Goal: Information Seeking & Learning: Learn about a topic

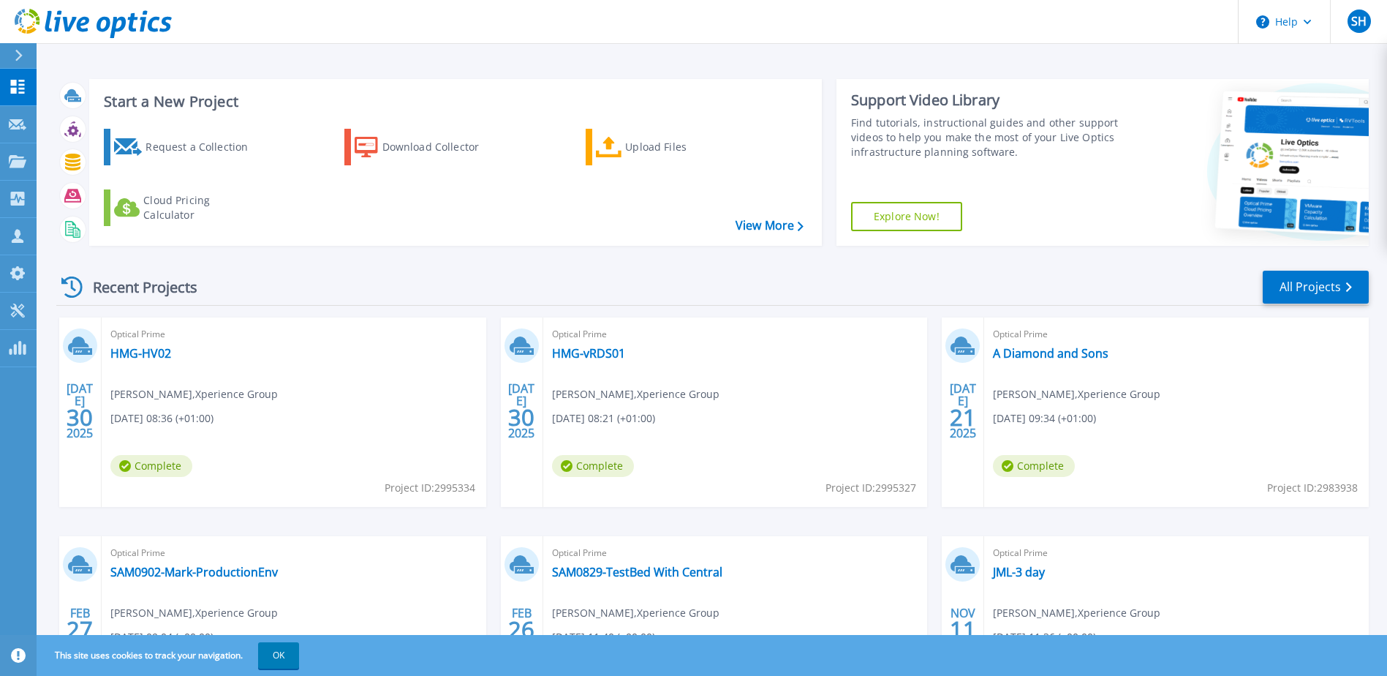
click at [20, 56] on icon at bounding box center [18, 56] width 7 height 12
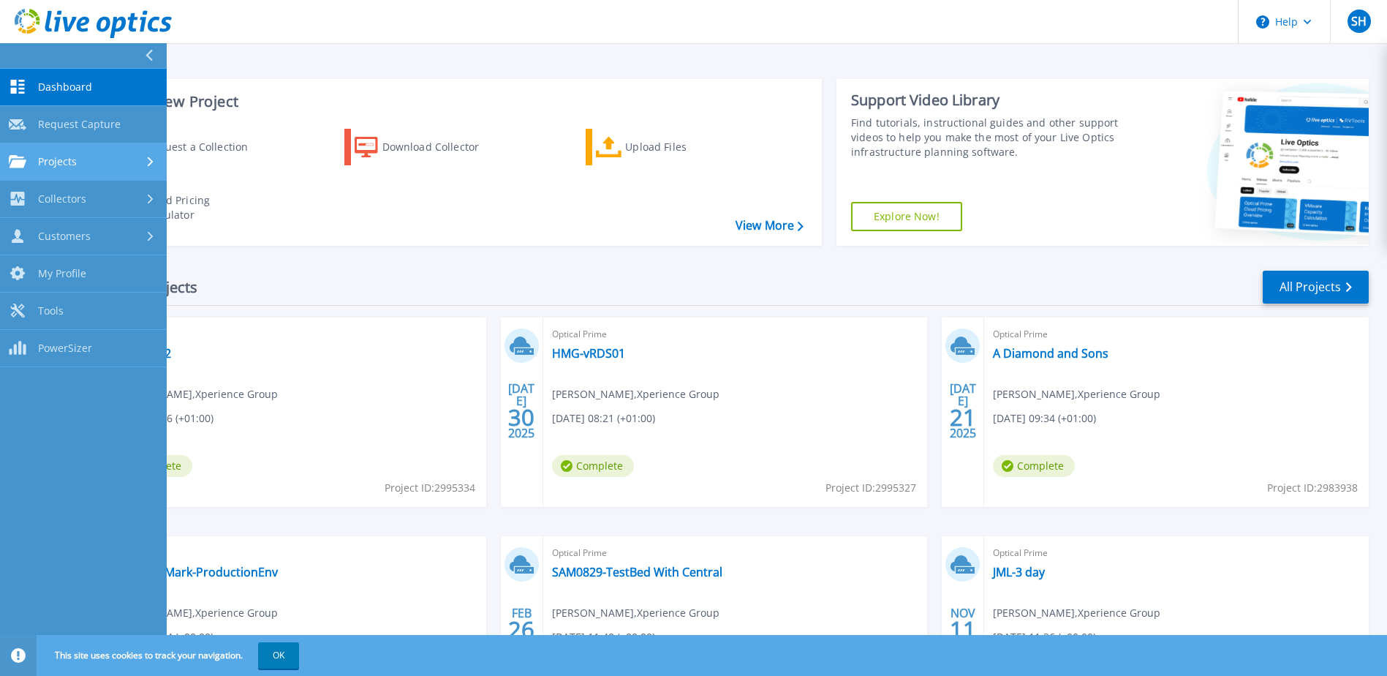
click at [71, 157] on span "Projects" at bounding box center [57, 161] width 39 height 13
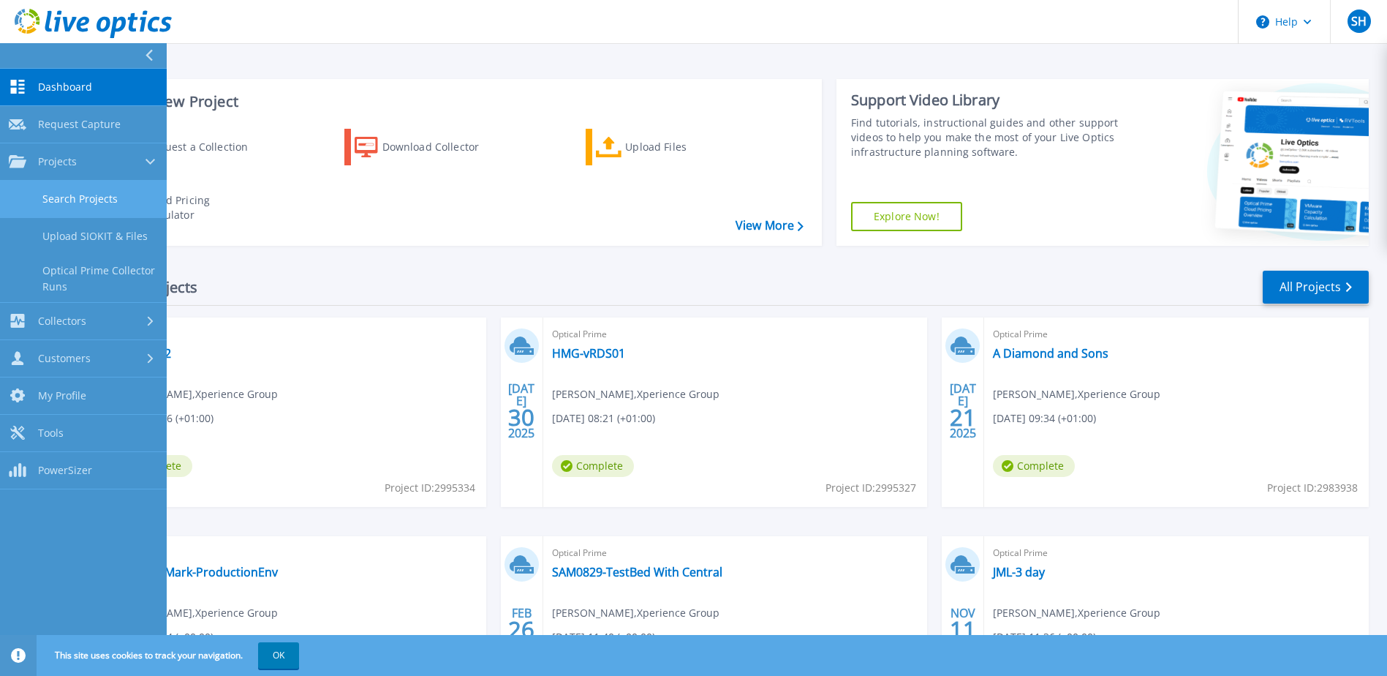
click at [83, 203] on link "Search Projects" at bounding box center [83, 199] width 167 height 37
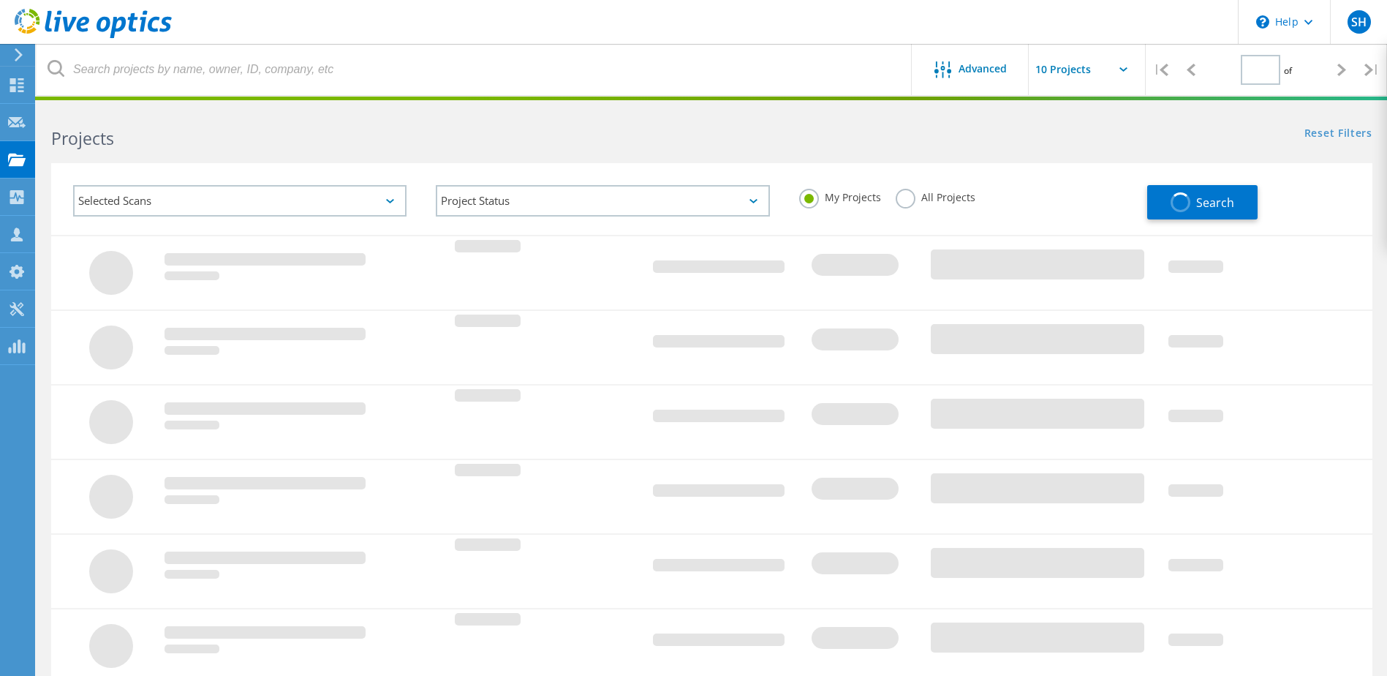
type input "1"
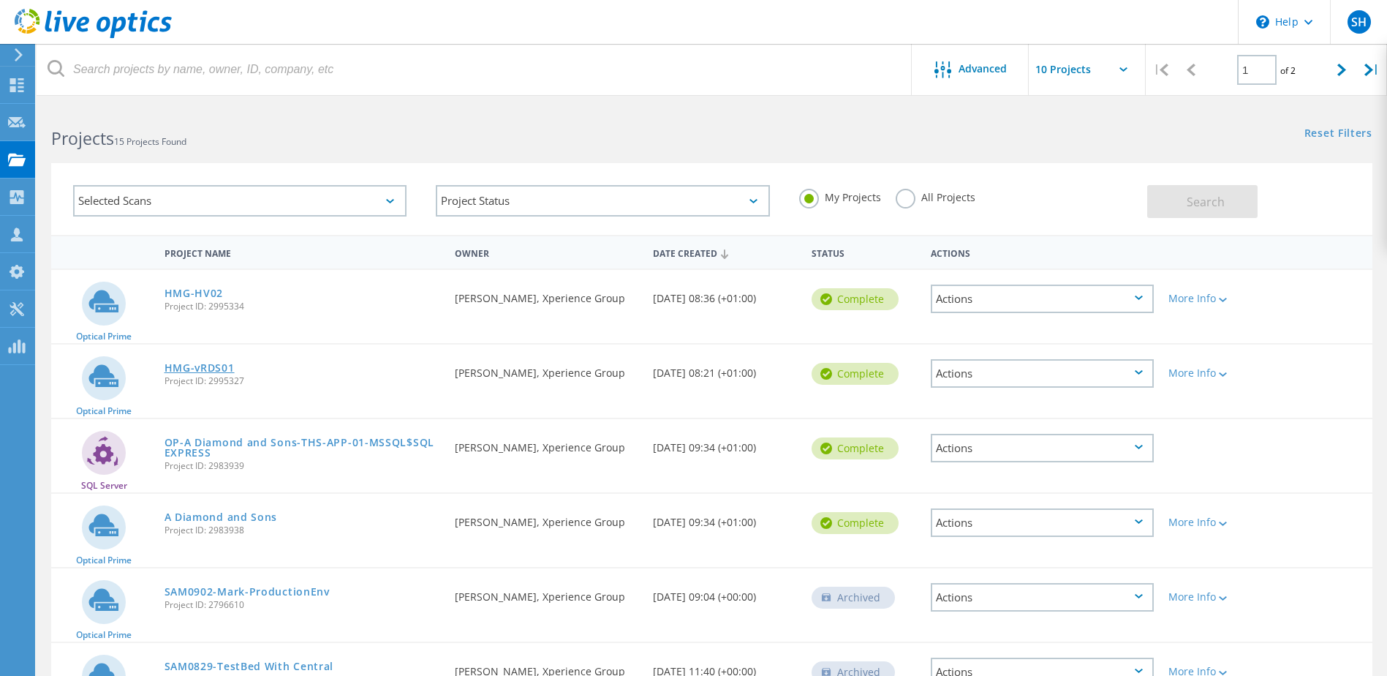
click at [206, 363] on link "HMG-vRDS01" at bounding box center [200, 368] width 70 height 10
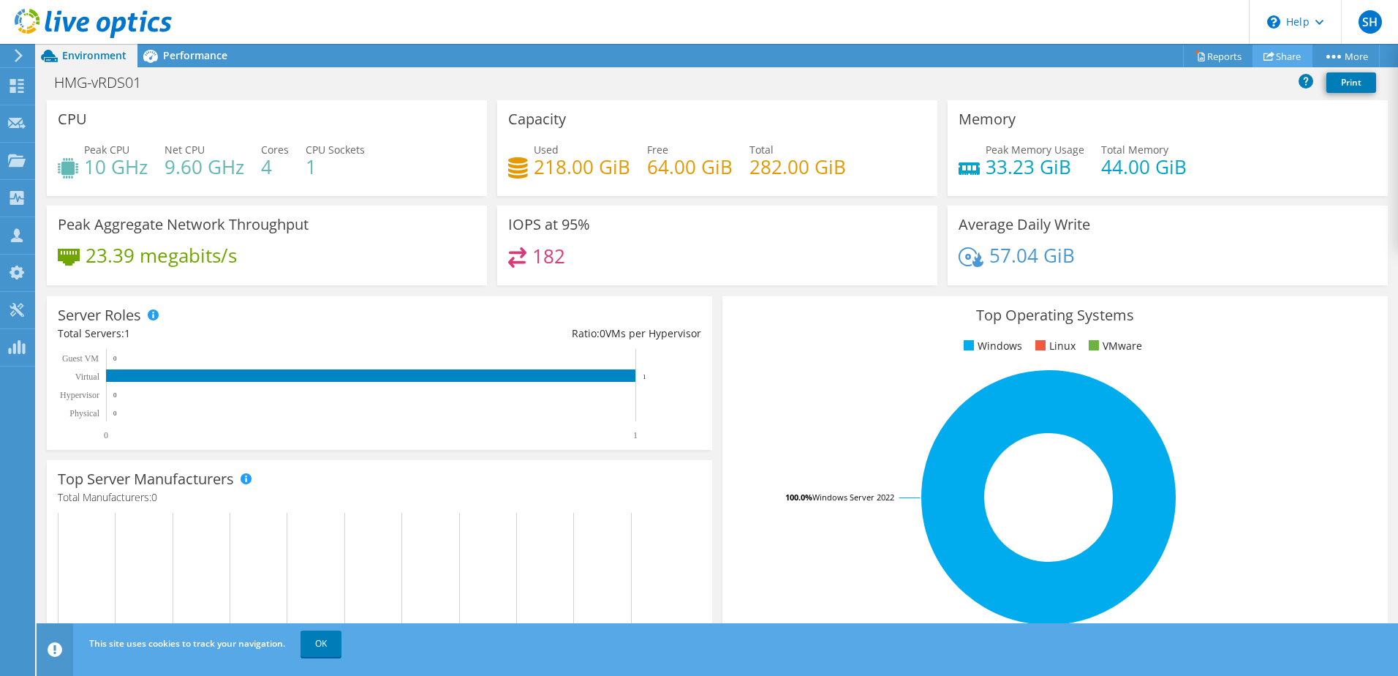
click at [1285, 59] on link "Share" at bounding box center [1283, 56] width 60 height 23
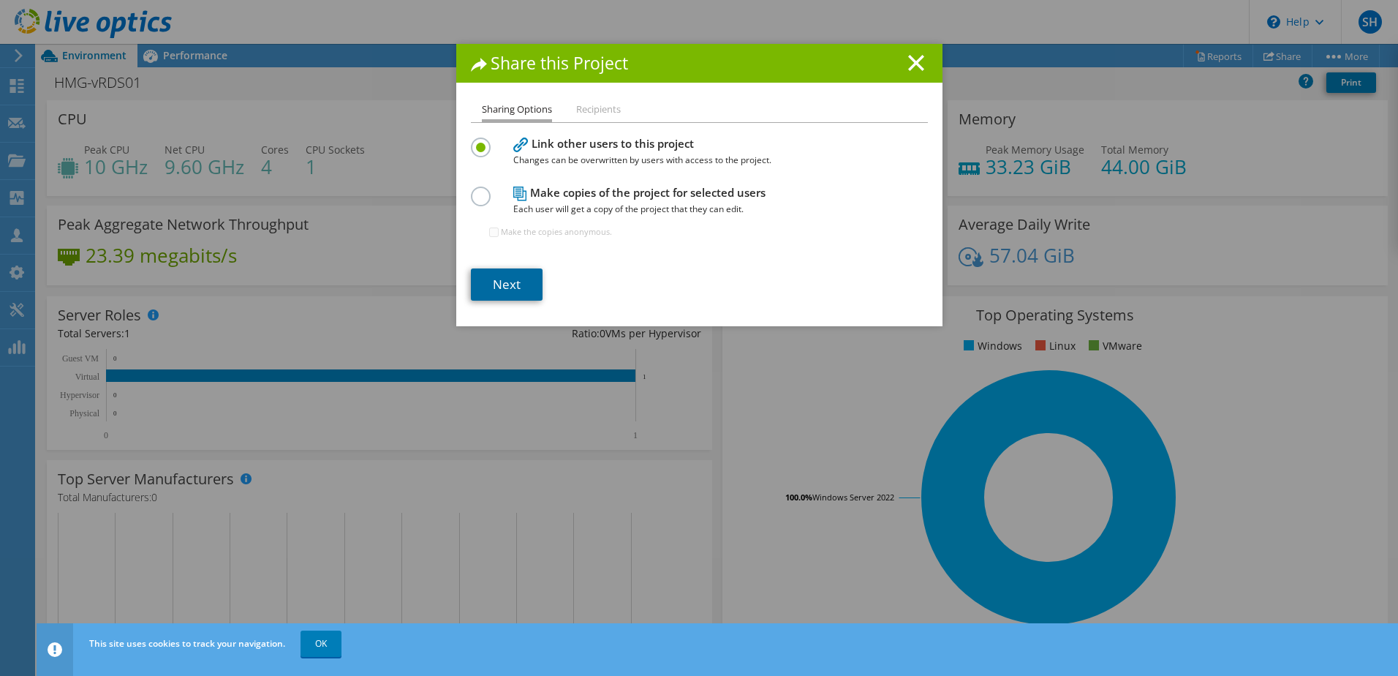
click at [516, 283] on link "Next" at bounding box center [507, 284] width 72 height 32
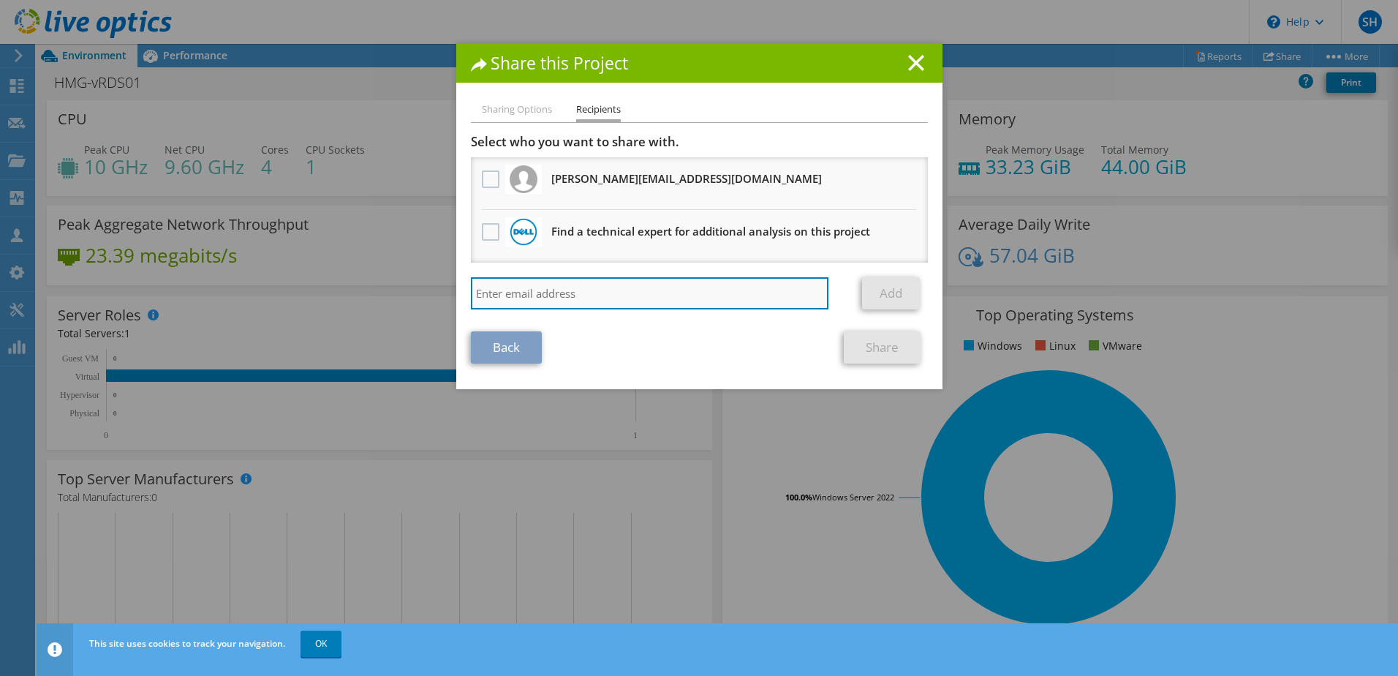
click at [549, 292] on input "search" at bounding box center [650, 293] width 358 height 32
type input "james.scriven@xperience-group.com"
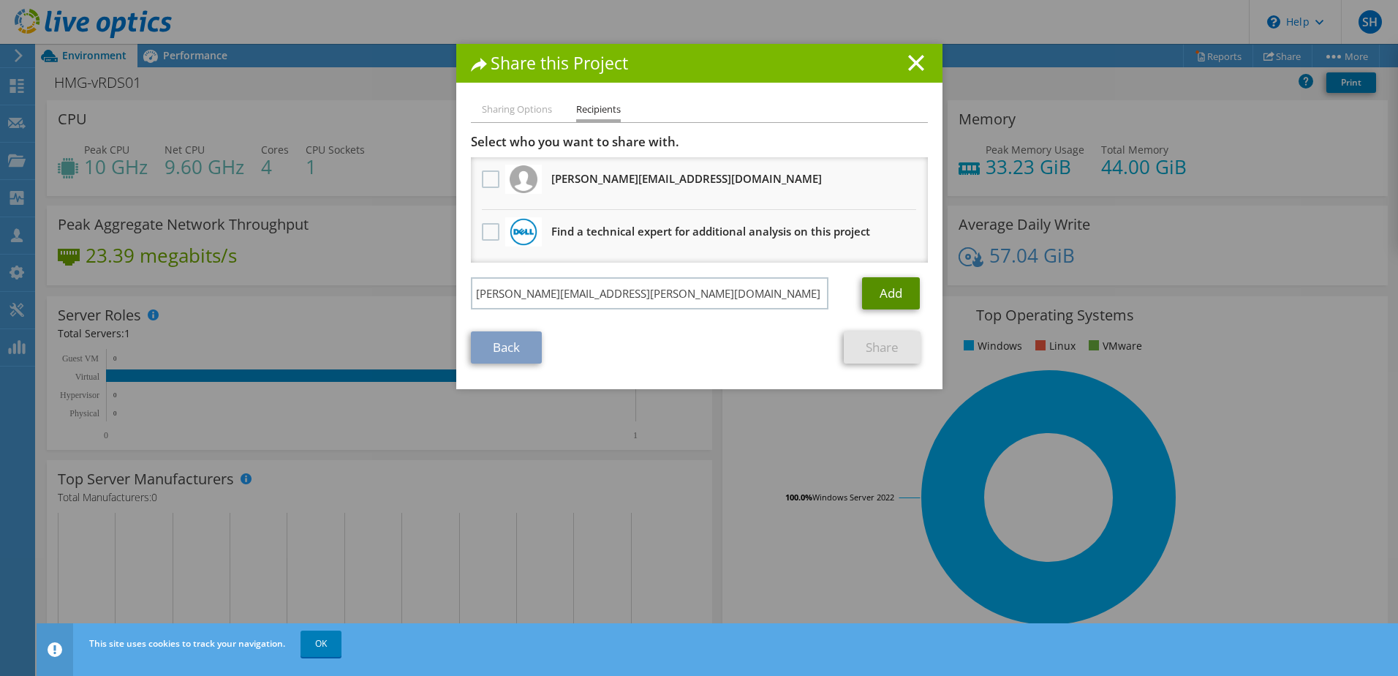
click at [901, 285] on link "Add" at bounding box center [891, 293] width 58 height 32
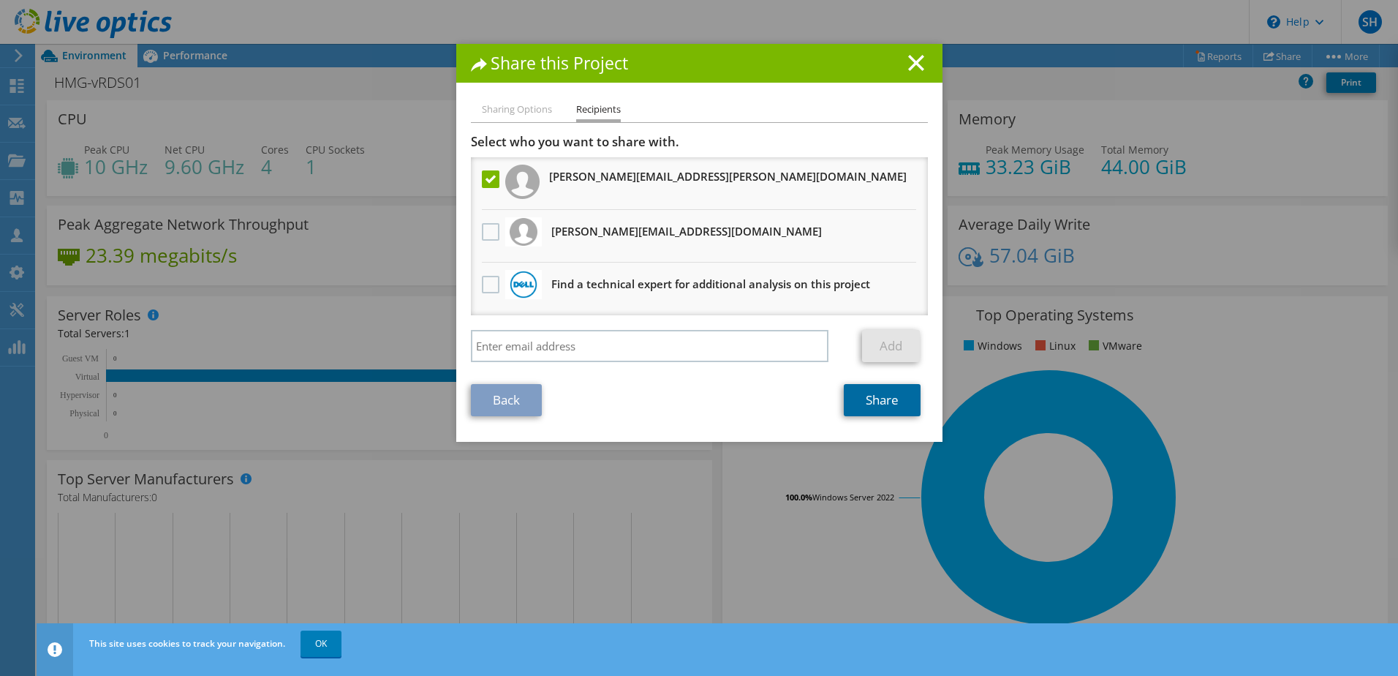
click at [871, 396] on link "Share" at bounding box center [882, 400] width 77 height 32
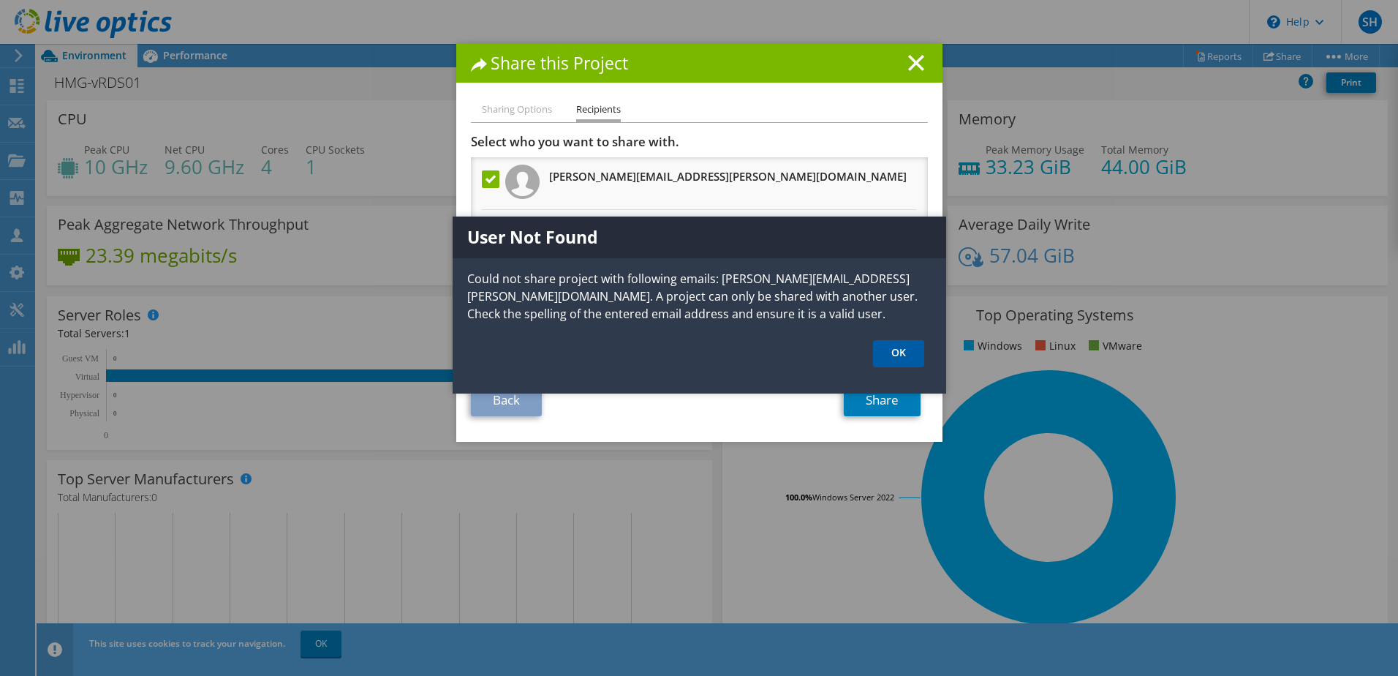
click at [902, 350] on link "OK" at bounding box center [898, 353] width 51 height 27
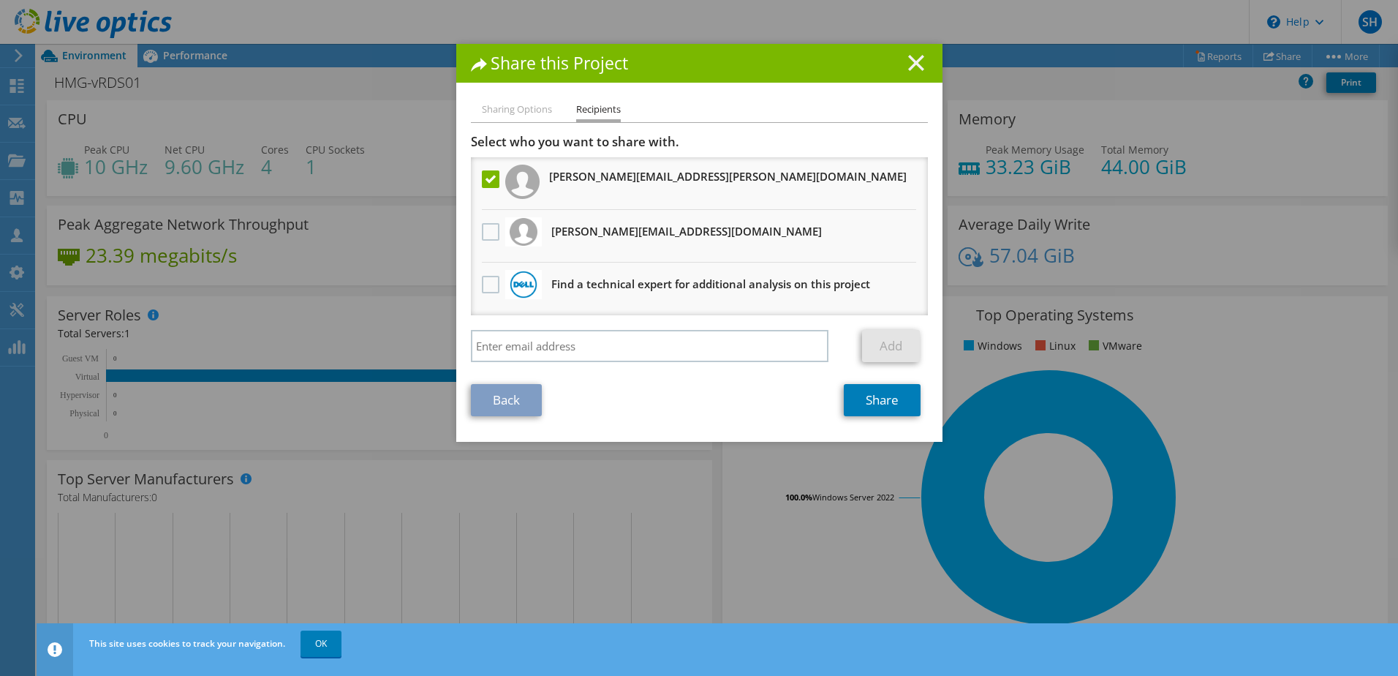
click at [909, 62] on line at bounding box center [916, 63] width 15 height 15
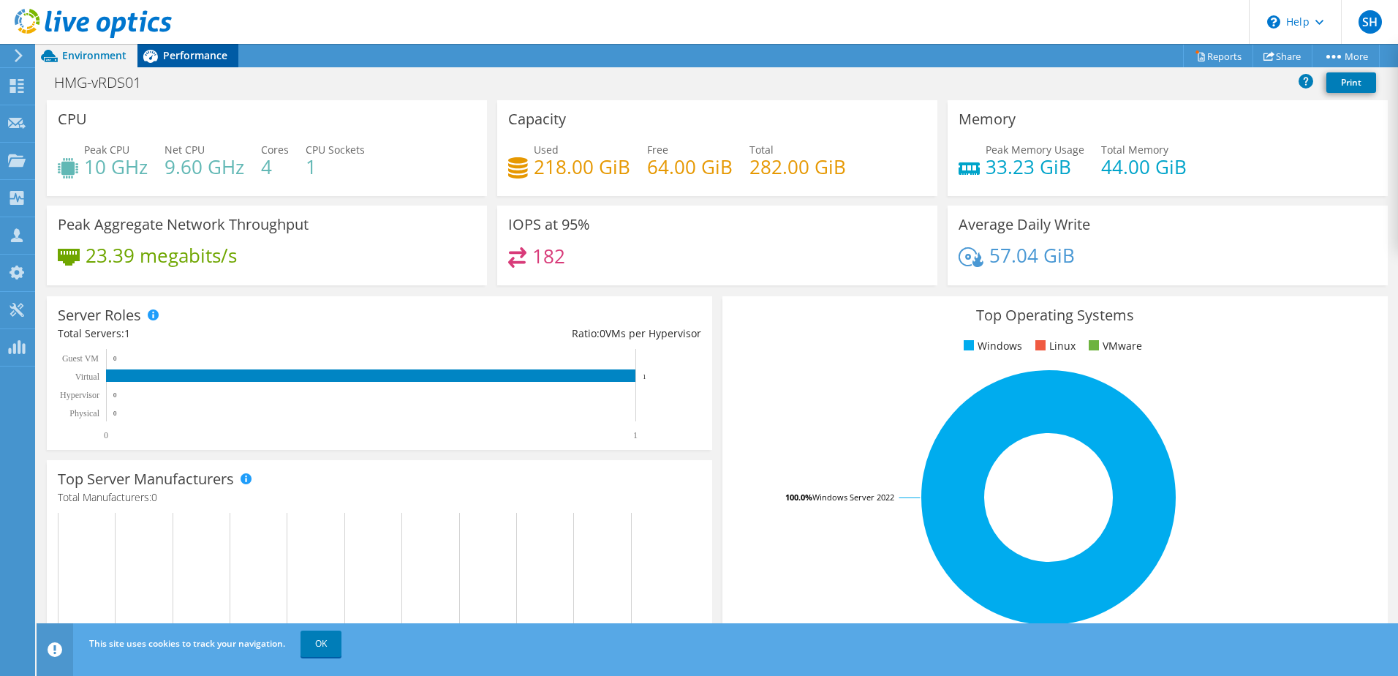
click at [188, 52] on span "Performance" at bounding box center [195, 55] width 64 height 14
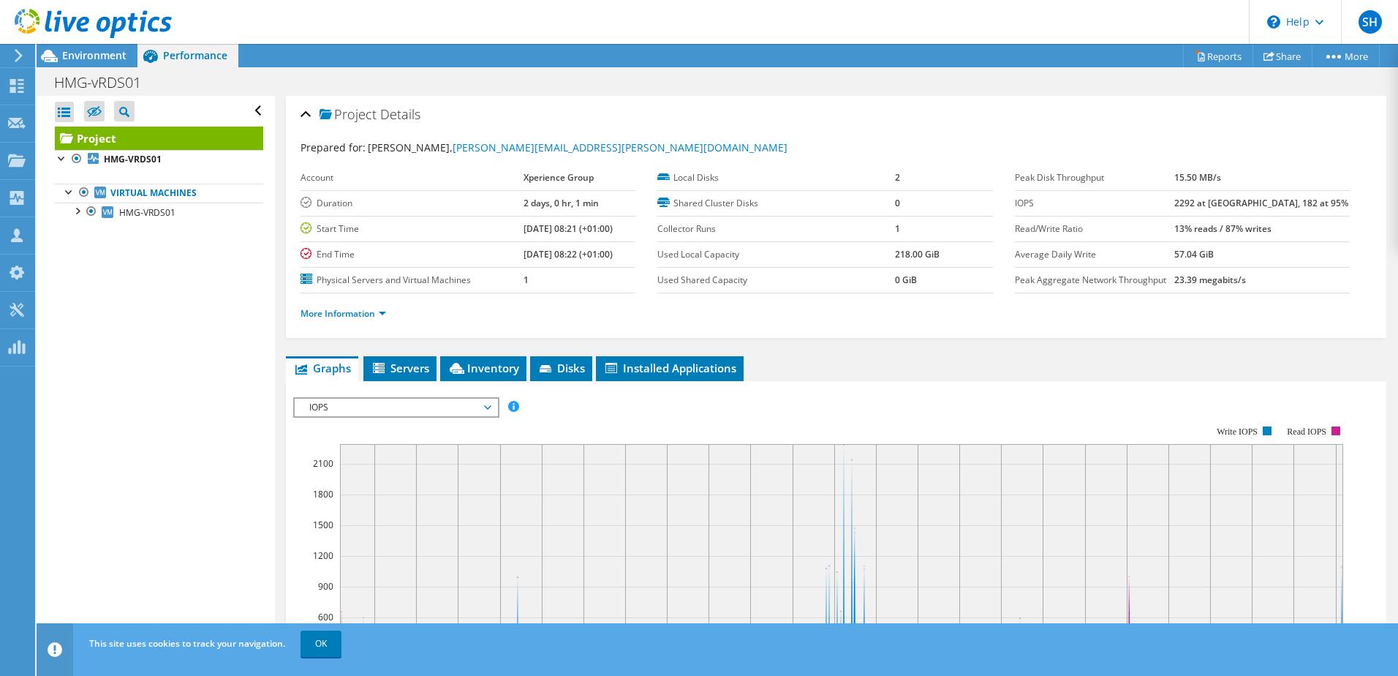
click at [451, 409] on span "IOPS" at bounding box center [396, 408] width 188 height 18
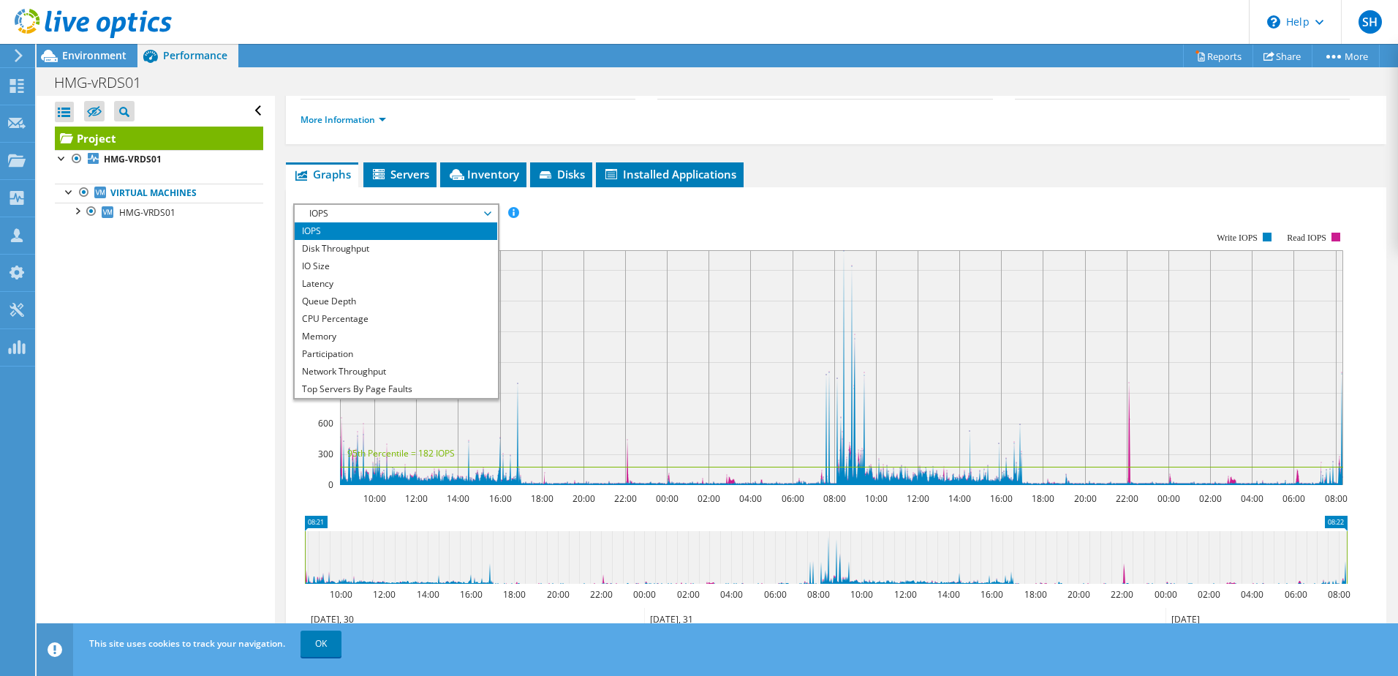
scroll to position [219, 0]
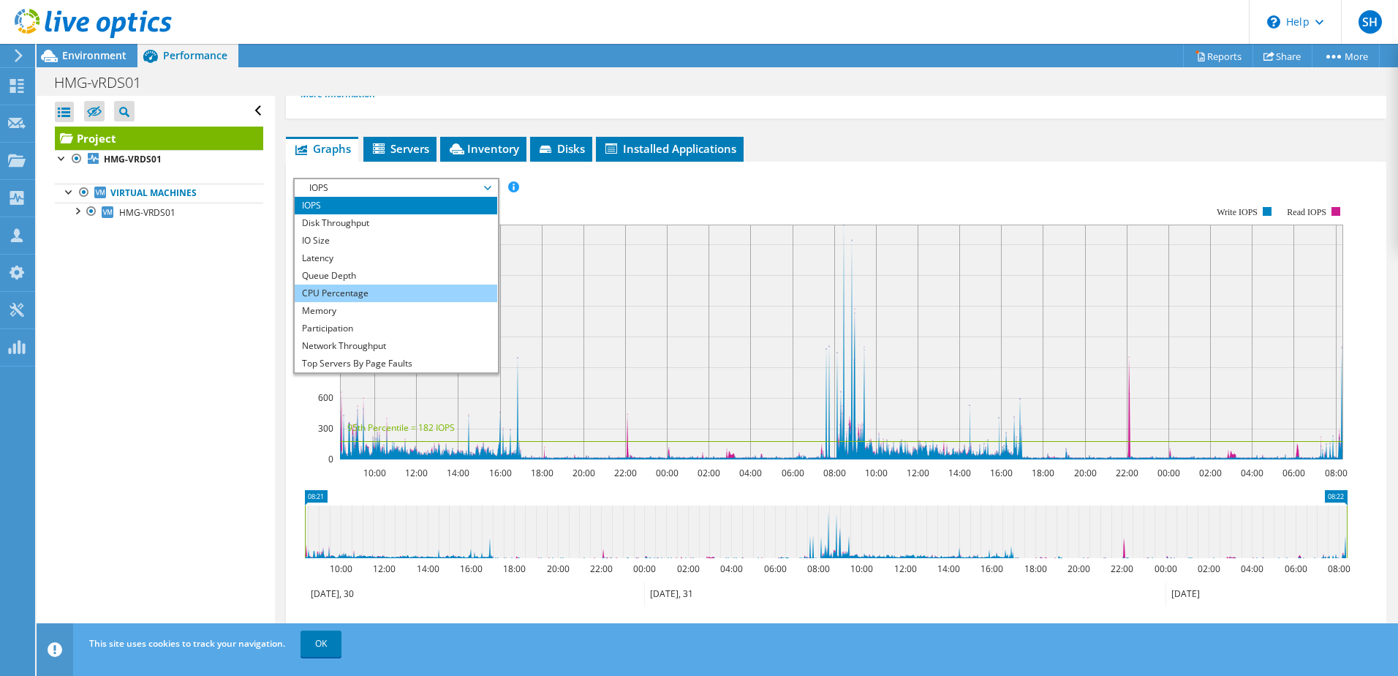
click at [426, 289] on li "CPU Percentage" at bounding box center [396, 294] width 203 height 18
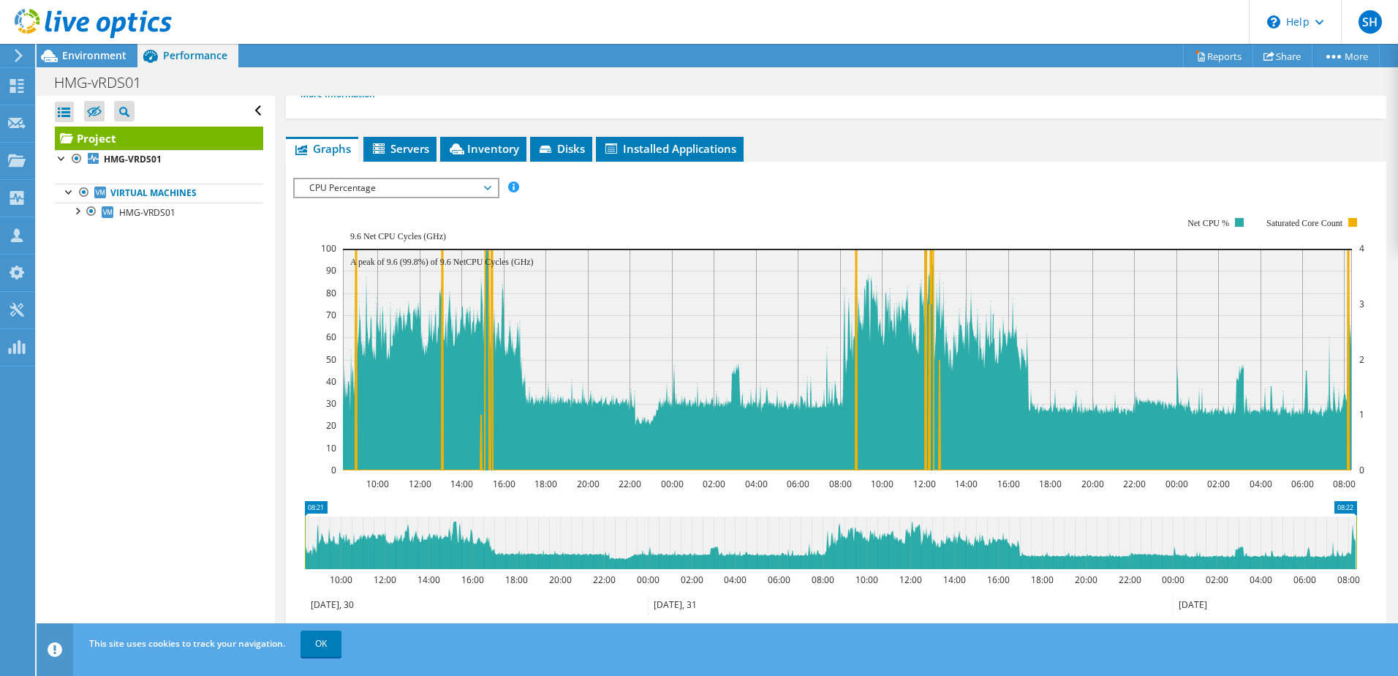
click at [486, 189] on span "CPU Percentage" at bounding box center [396, 188] width 188 height 18
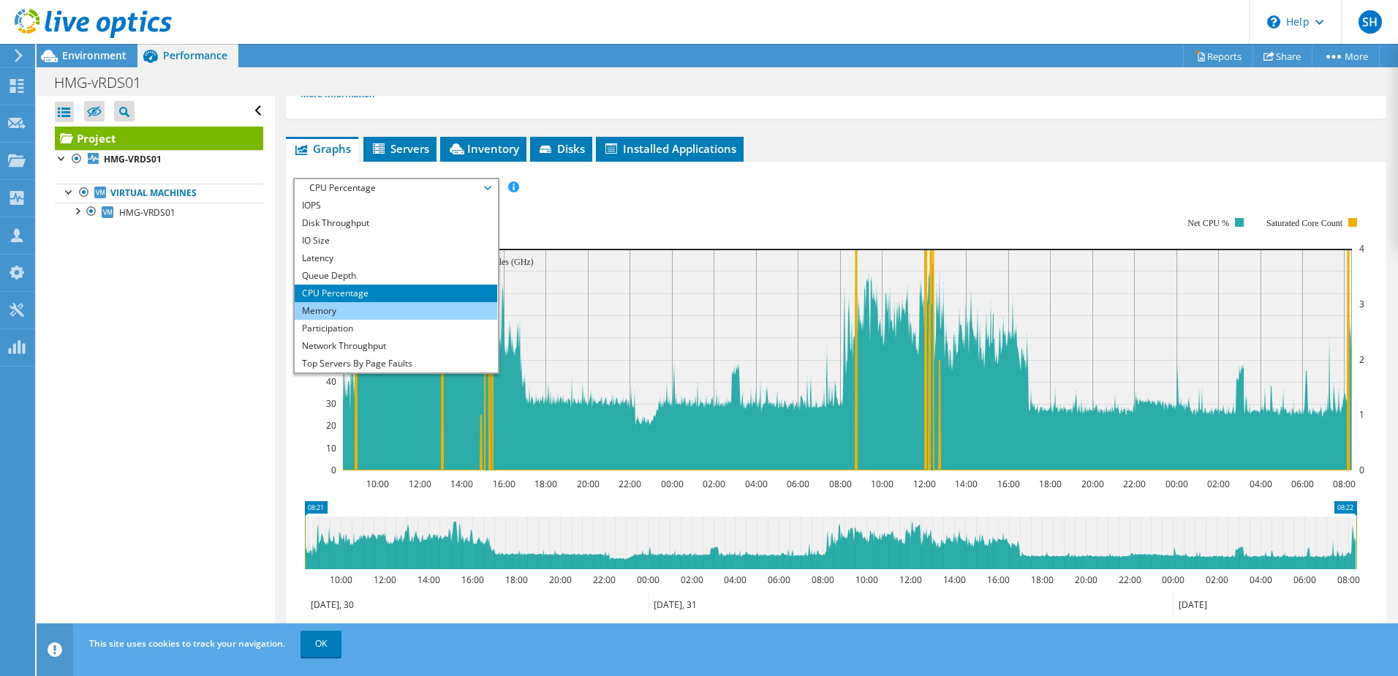
click at [406, 312] on li "Memory" at bounding box center [396, 311] width 203 height 18
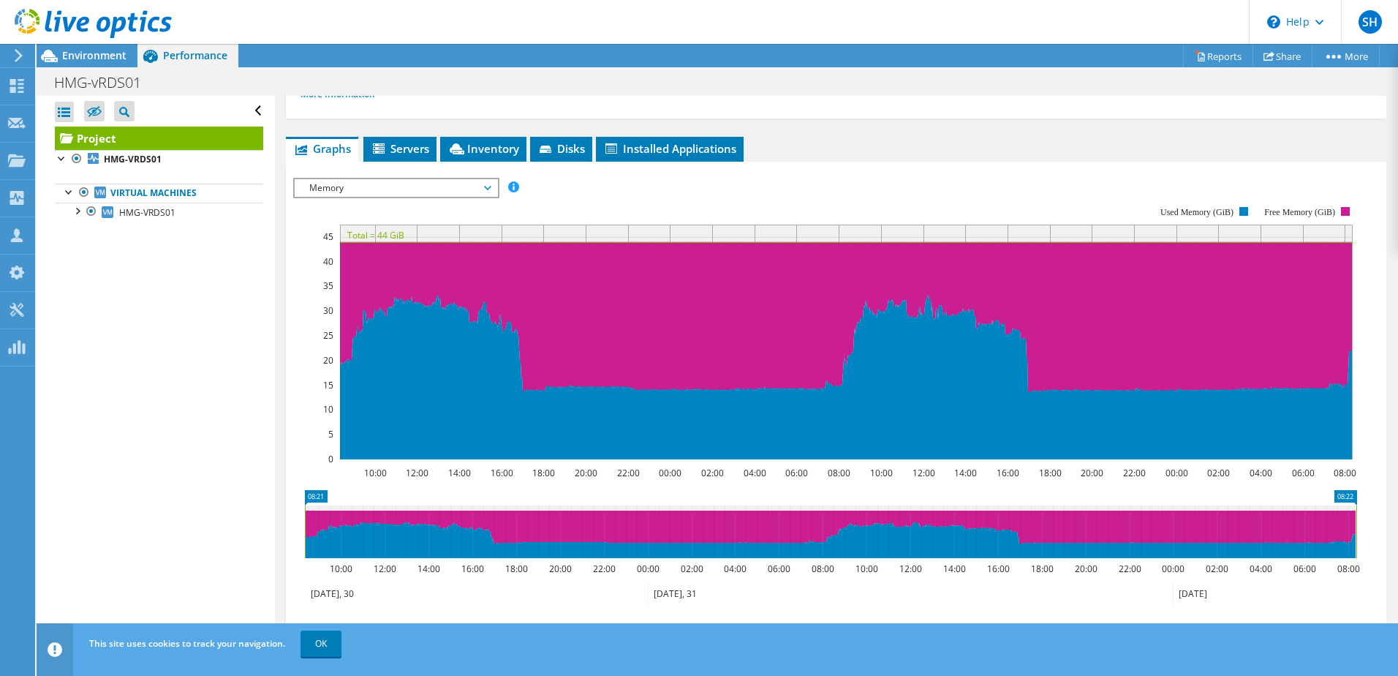
click at [486, 186] on span "Memory" at bounding box center [396, 188] width 188 height 18
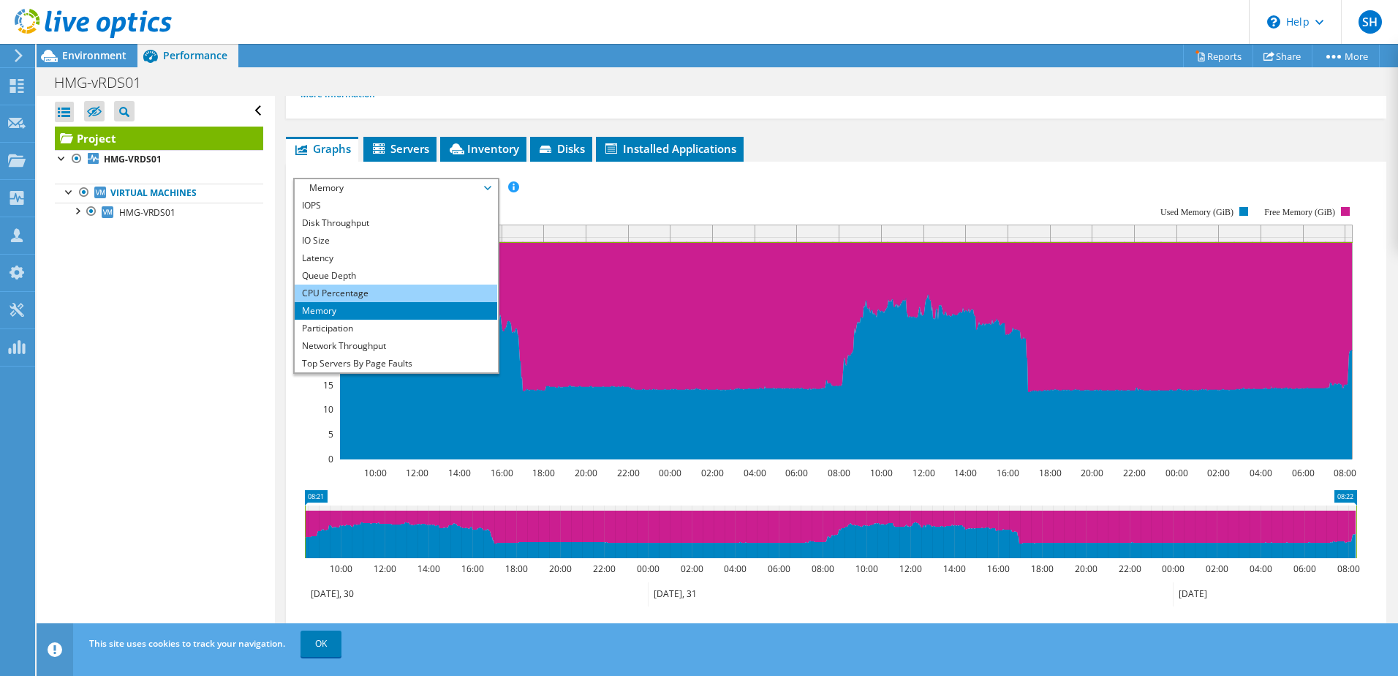
click at [398, 287] on li "CPU Percentage" at bounding box center [396, 294] width 203 height 18
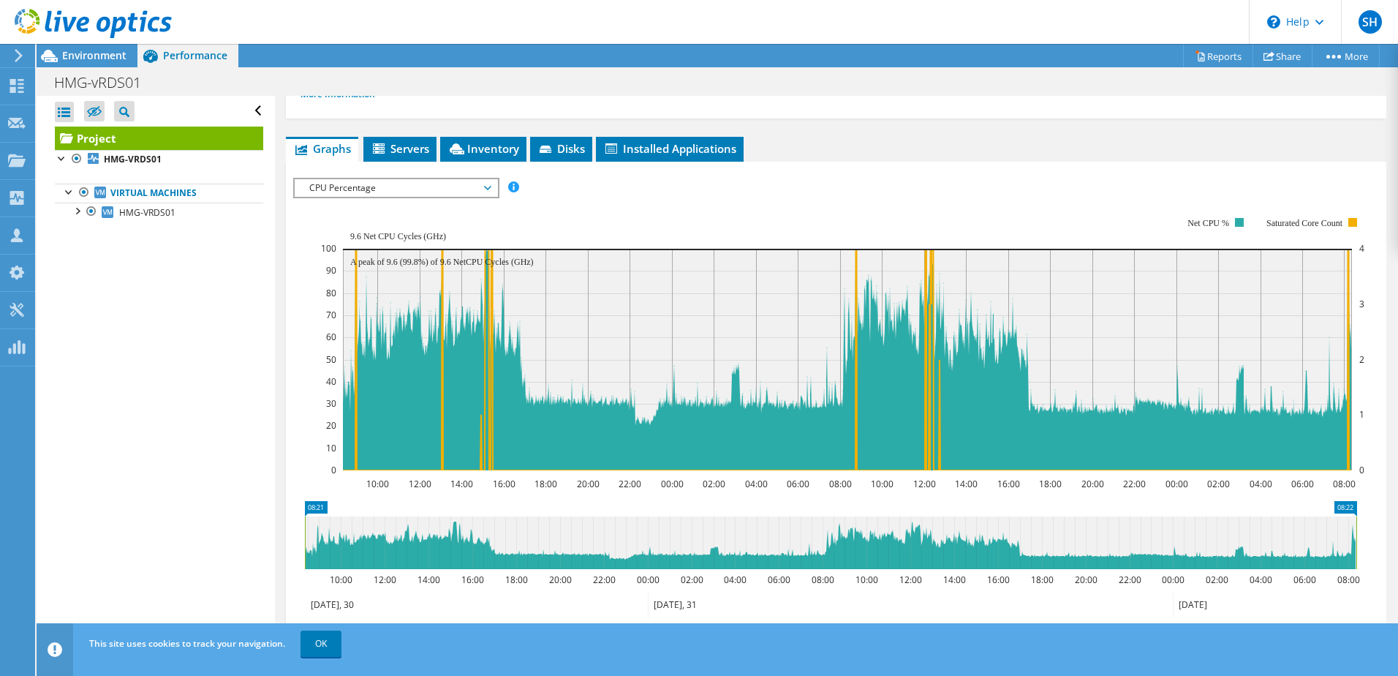
click at [18, 61] on icon at bounding box center [18, 55] width 11 height 13
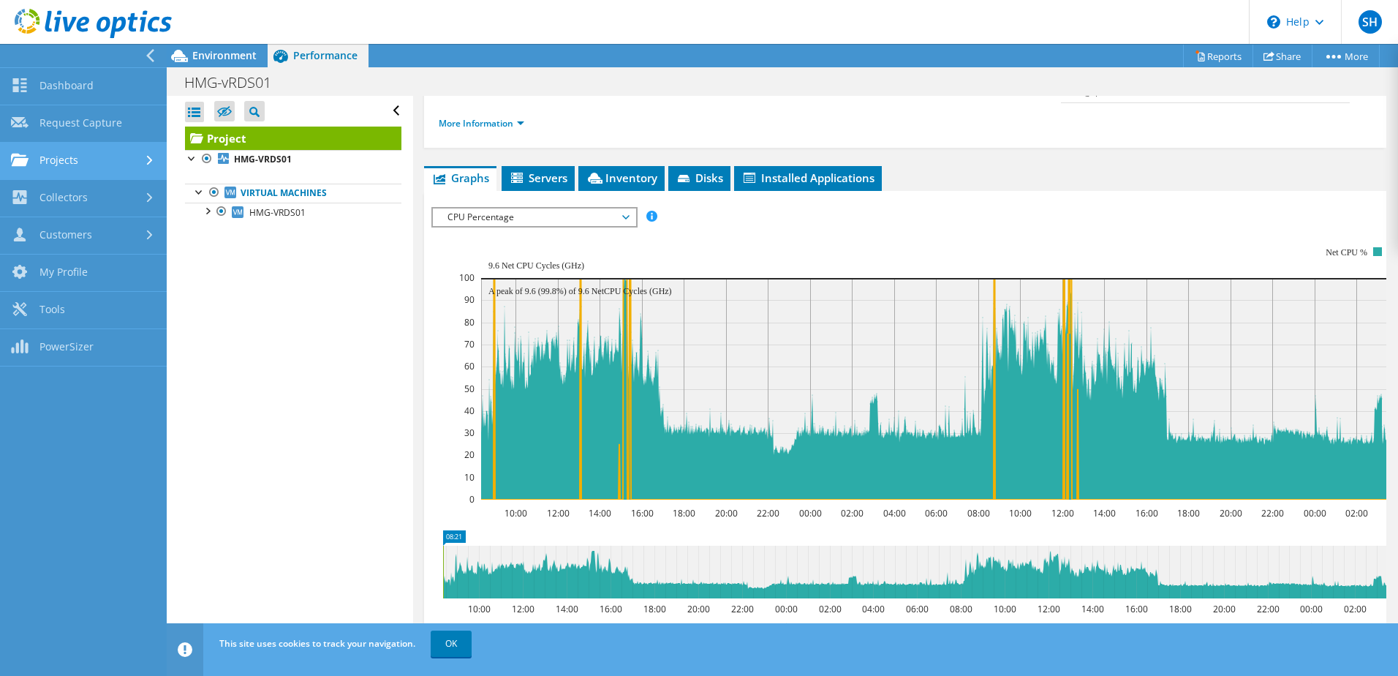
click at [57, 159] on link "Projects" at bounding box center [83, 161] width 167 height 37
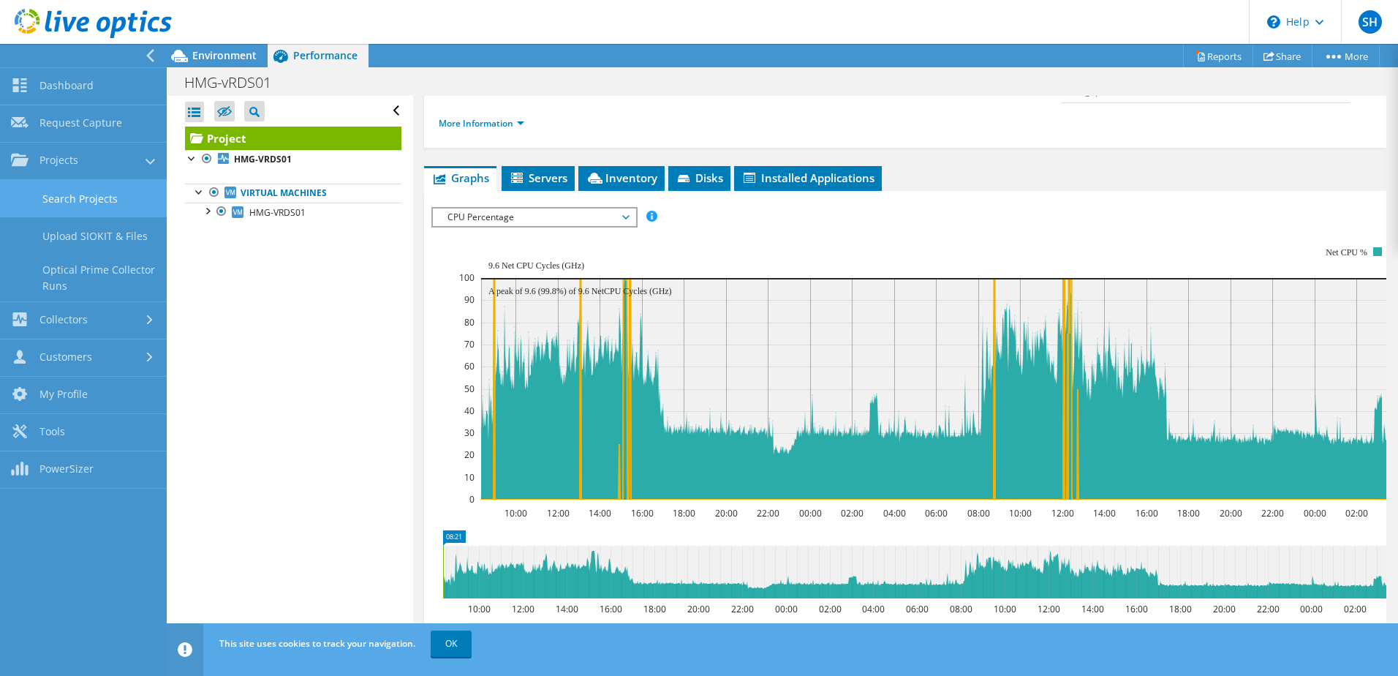
click at [105, 198] on link "Search Projects" at bounding box center [83, 198] width 167 height 37
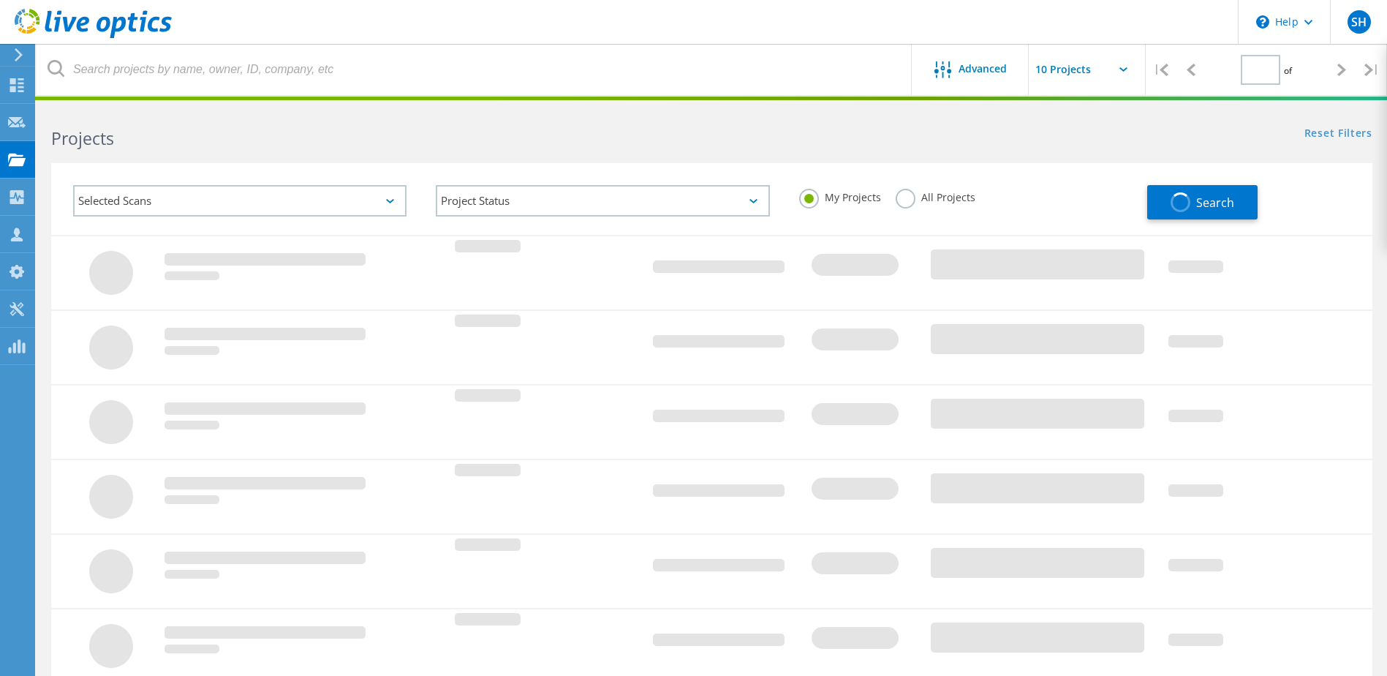
type input "1"
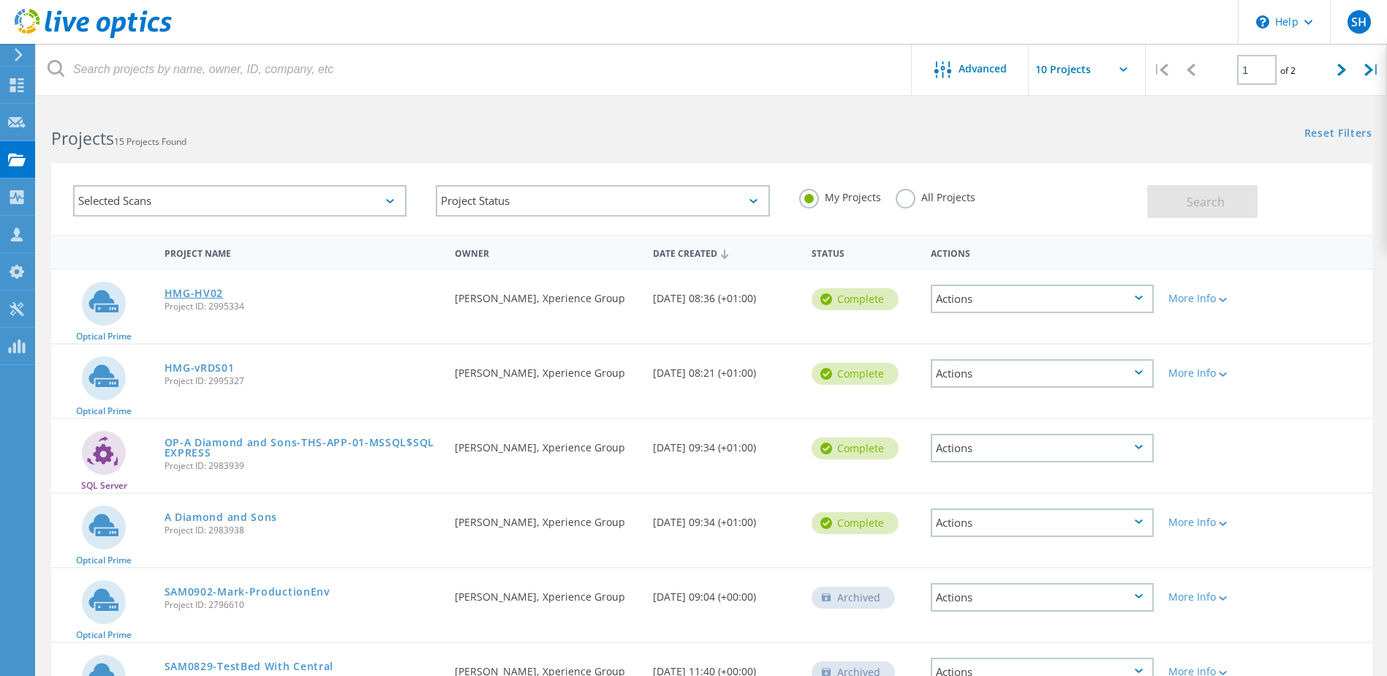
click at [189, 293] on link "HMG-HV02" at bounding box center [194, 293] width 59 height 10
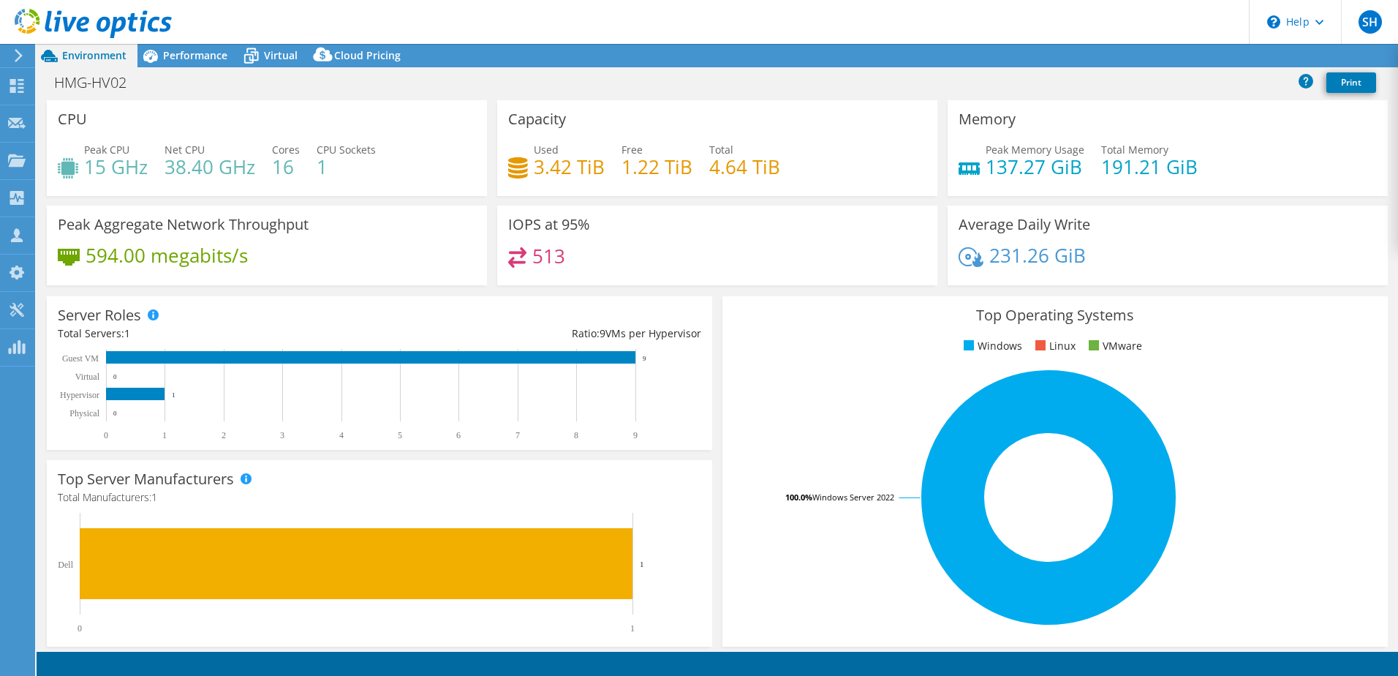
select select "USD"
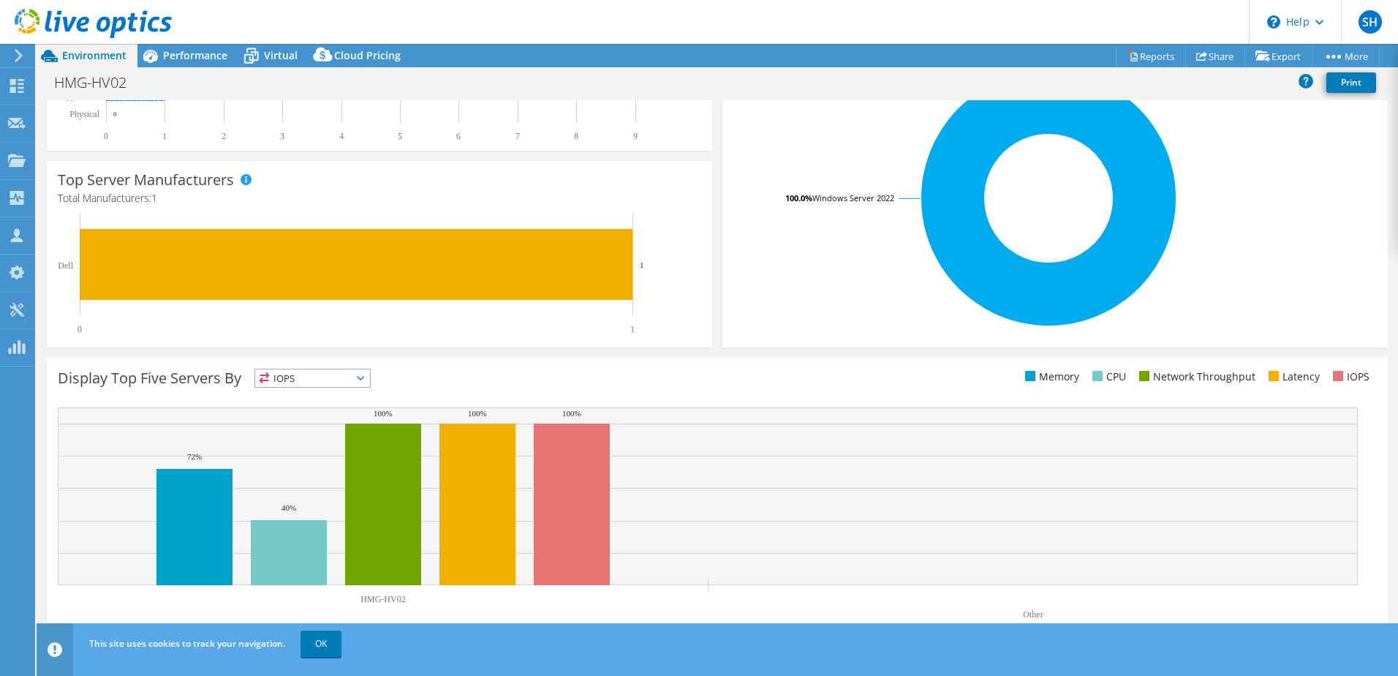
scroll to position [301, 0]
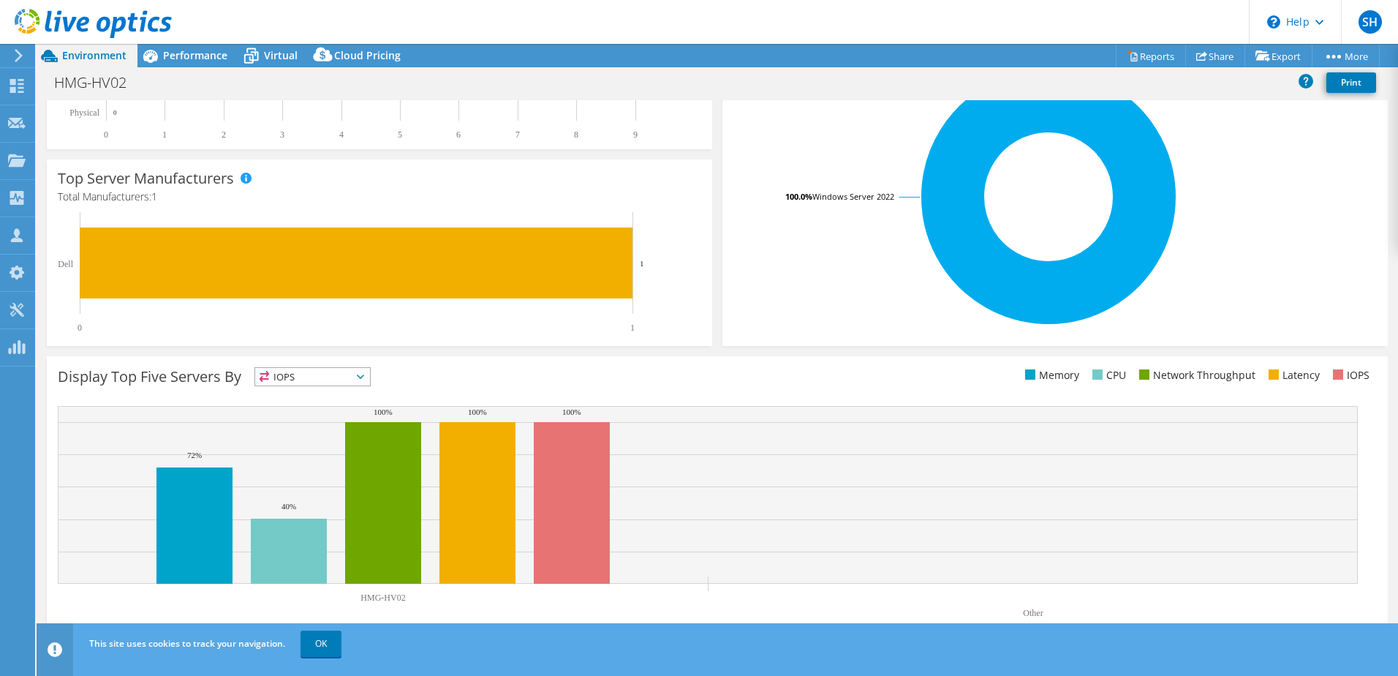
click at [358, 377] on span "IOPS" at bounding box center [312, 377] width 115 height 18
click at [323, 413] on li "Memory" at bounding box center [312, 416] width 115 height 20
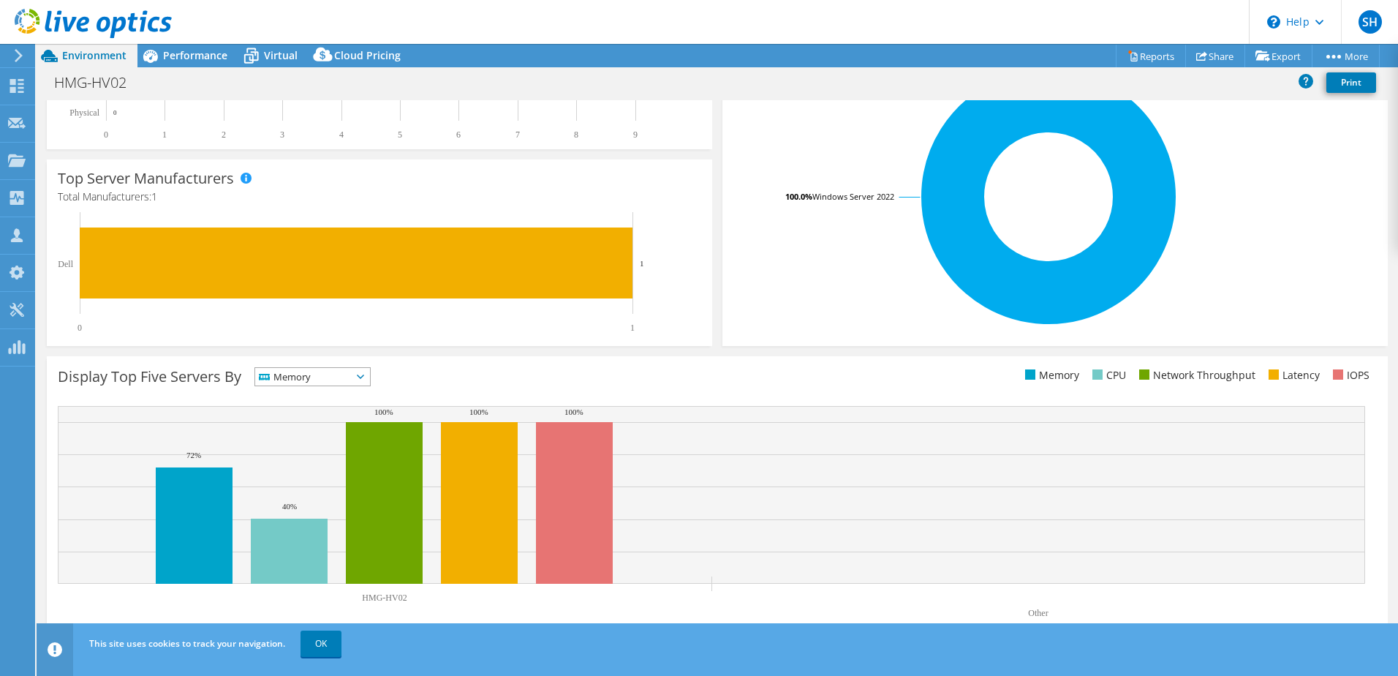
click at [364, 374] on icon at bounding box center [360, 376] width 7 height 4
click at [340, 434] on li "CPU" at bounding box center [312, 436] width 115 height 20
click at [309, 641] on link "OK" at bounding box center [321, 643] width 41 height 26
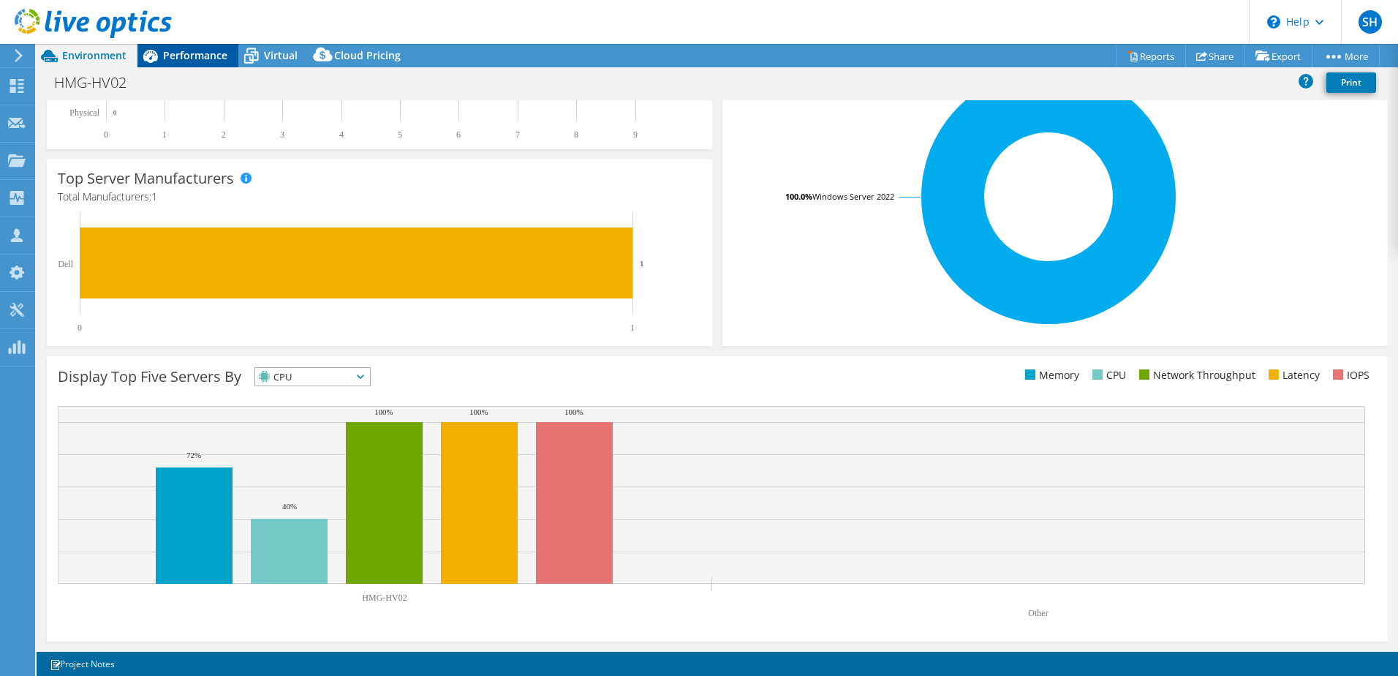
click at [196, 59] on span "Performance" at bounding box center [195, 55] width 64 height 14
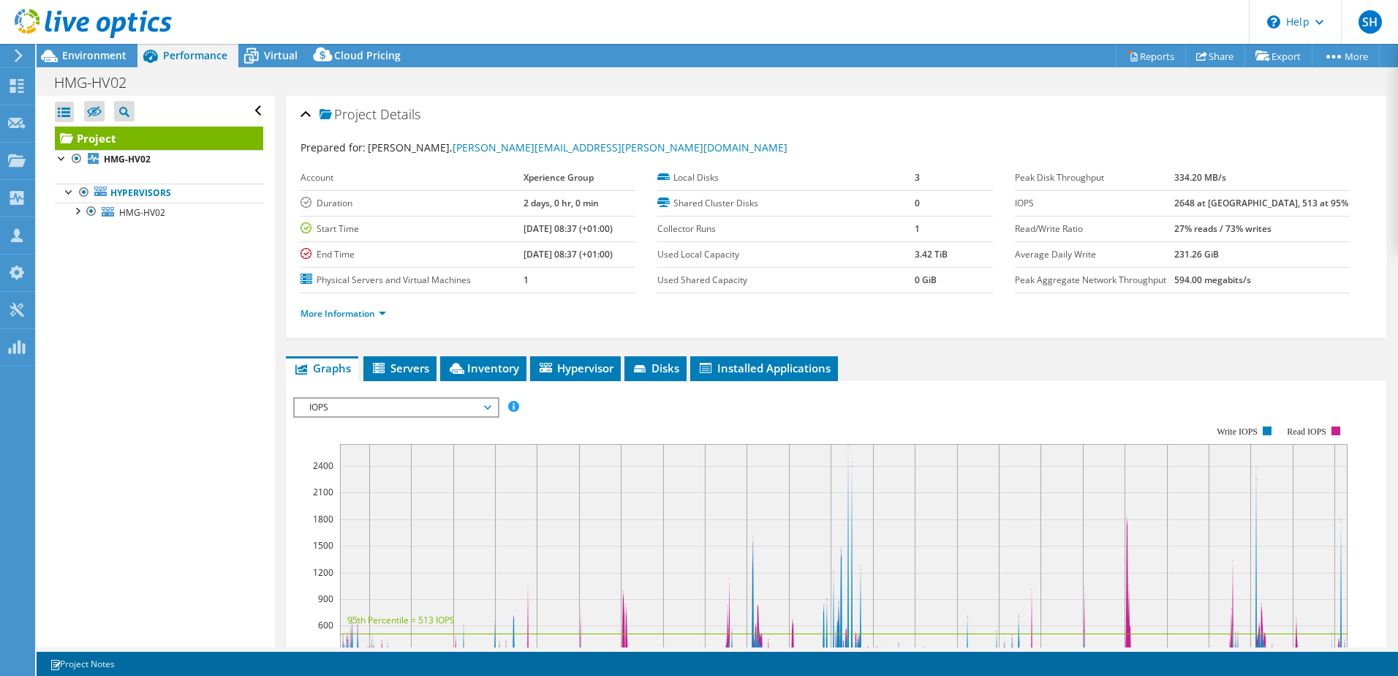
scroll to position [146, 0]
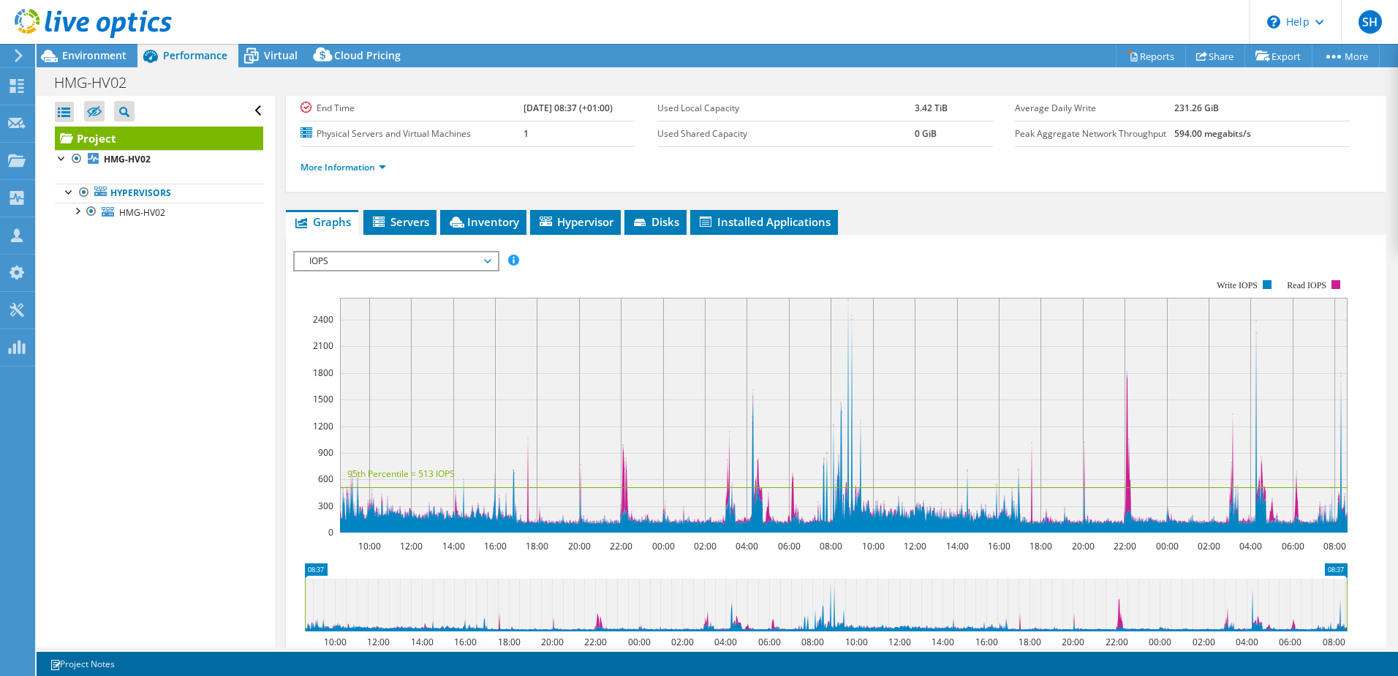
click at [486, 262] on span "IOPS" at bounding box center [396, 261] width 188 height 18
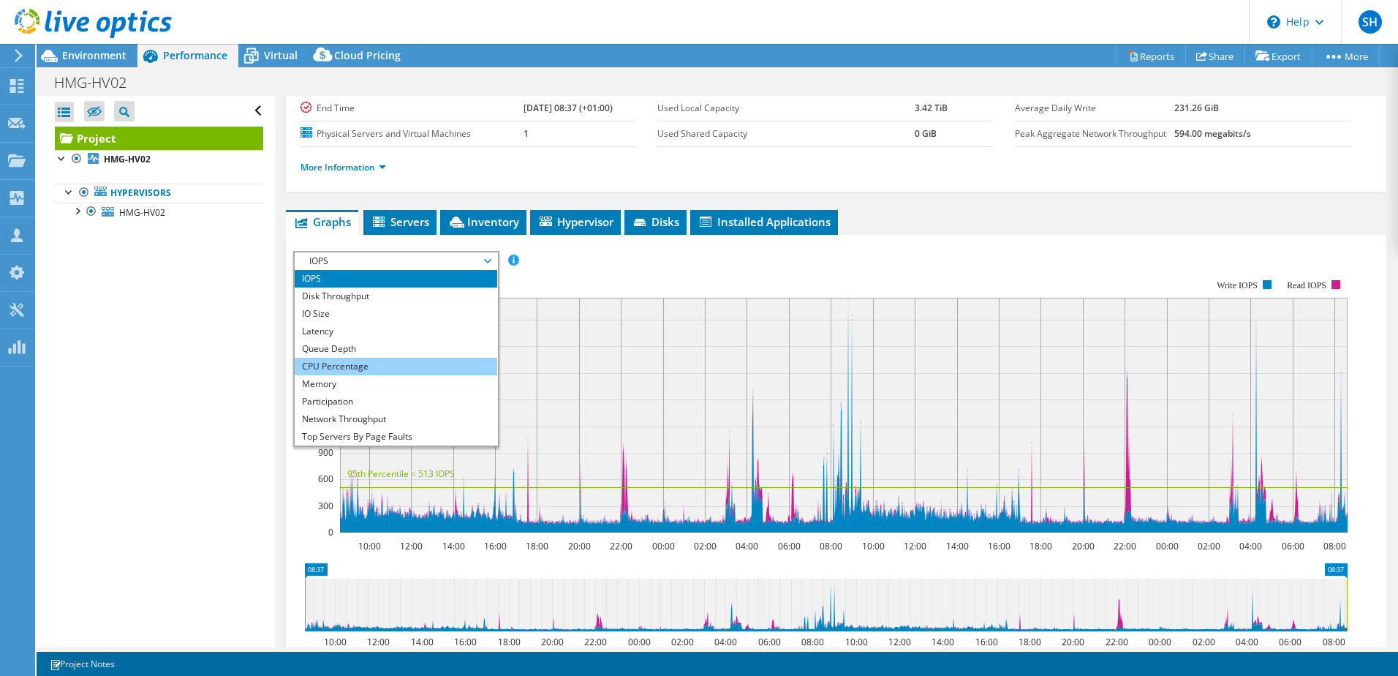
click at [434, 366] on li "CPU Percentage" at bounding box center [396, 367] width 203 height 18
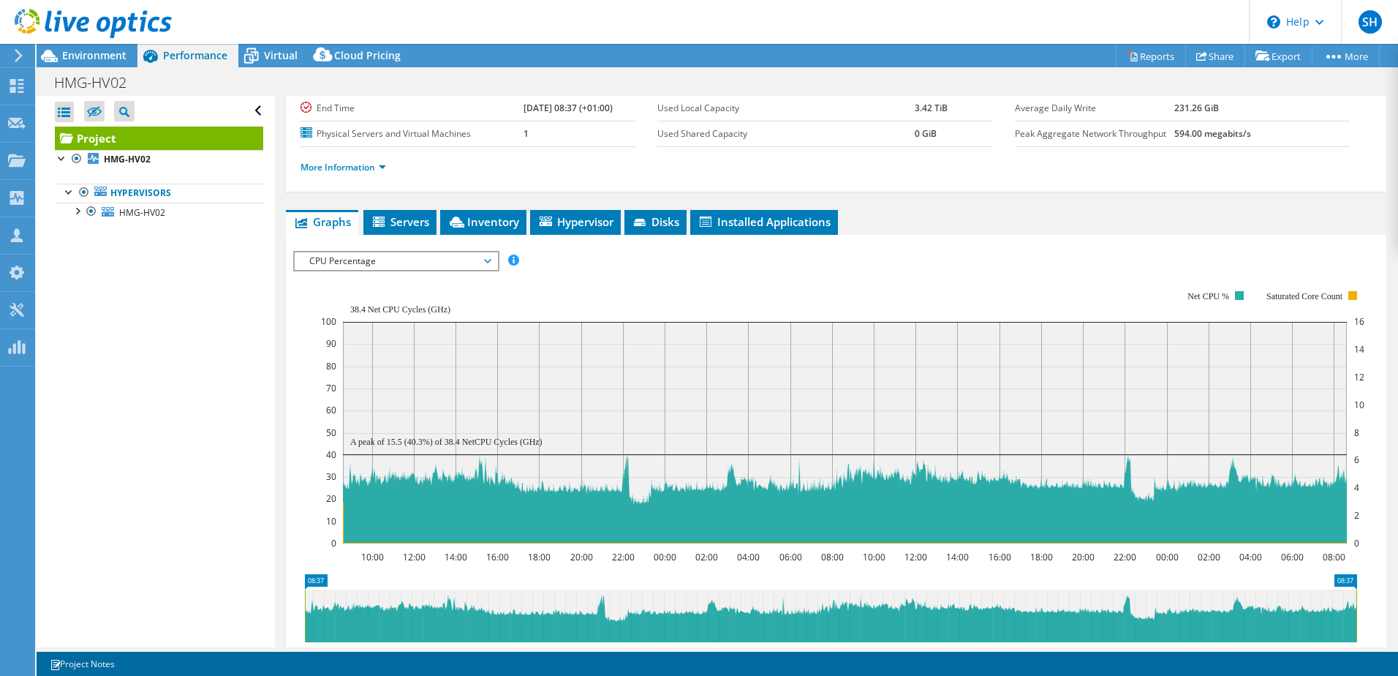
click at [486, 261] on span "CPU Percentage" at bounding box center [396, 261] width 188 height 18
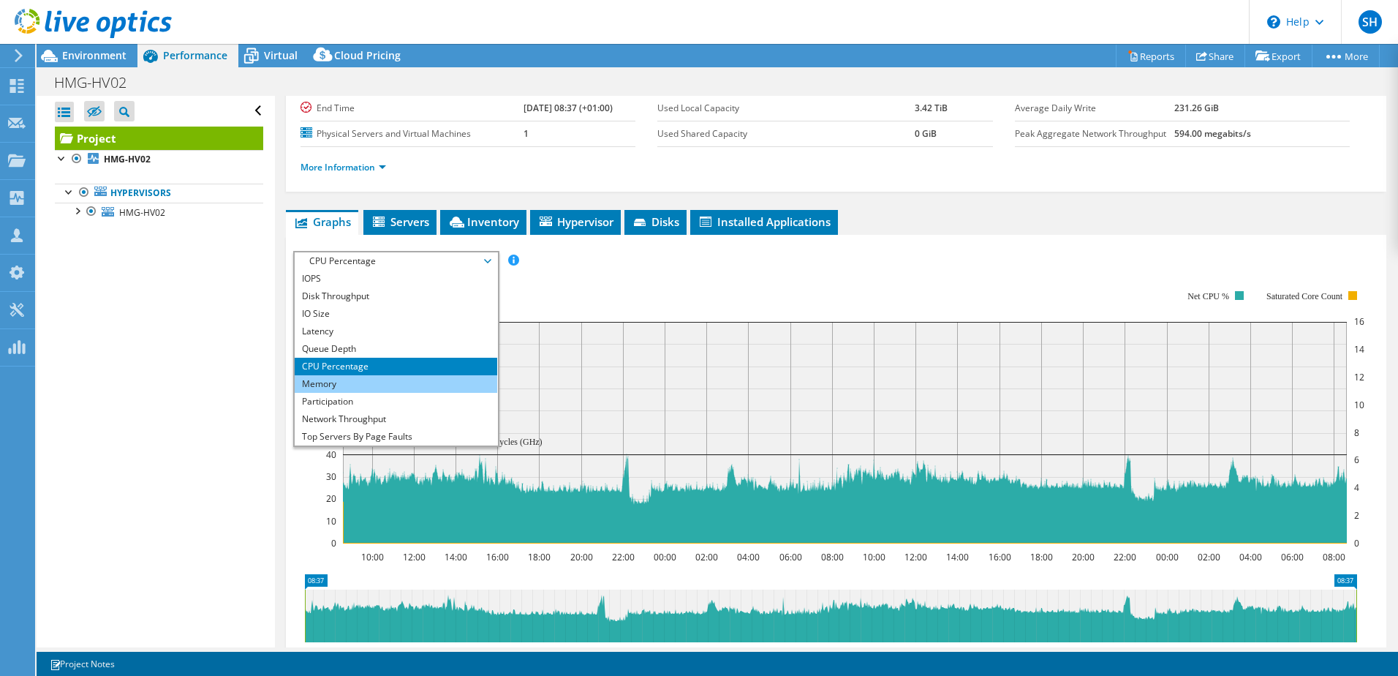
click at [414, 381] on li "Memory" at bounding box center [396, 384] width 203 height 18
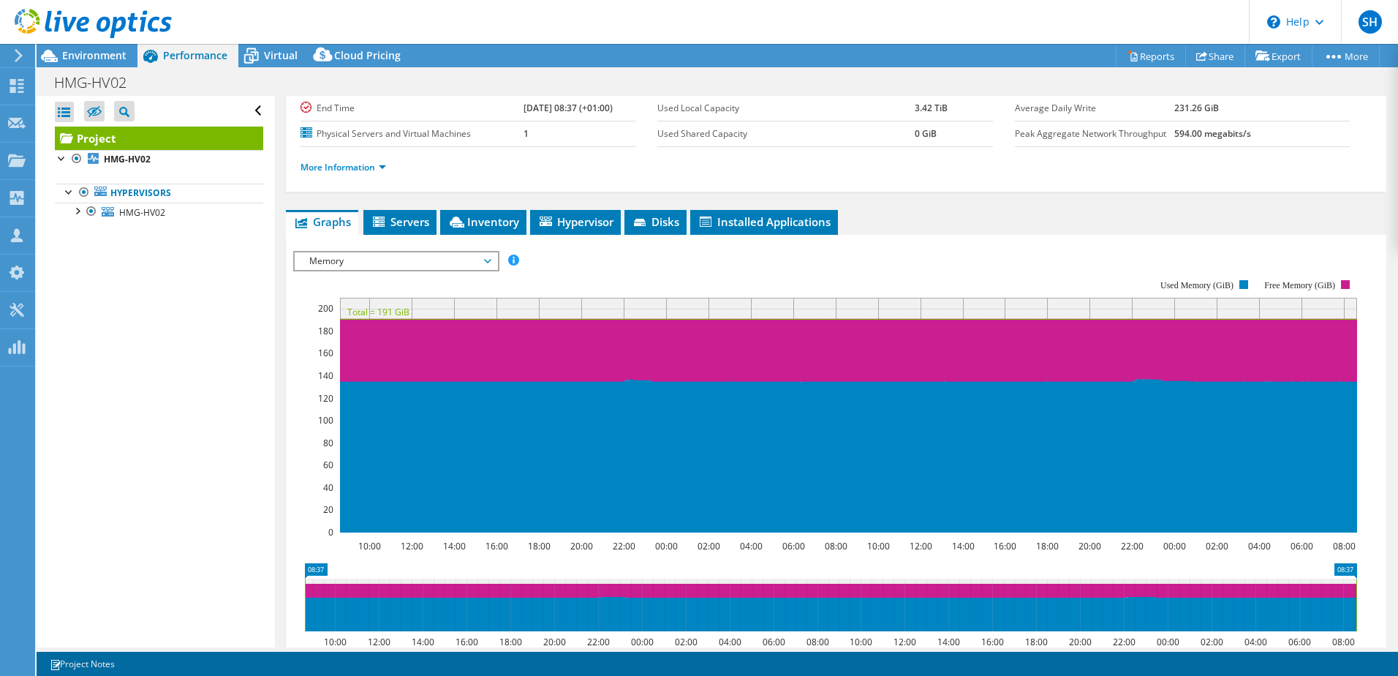
click at [496, 257] on span "Memory" at bounding box center [396, 261] width 203 height 18
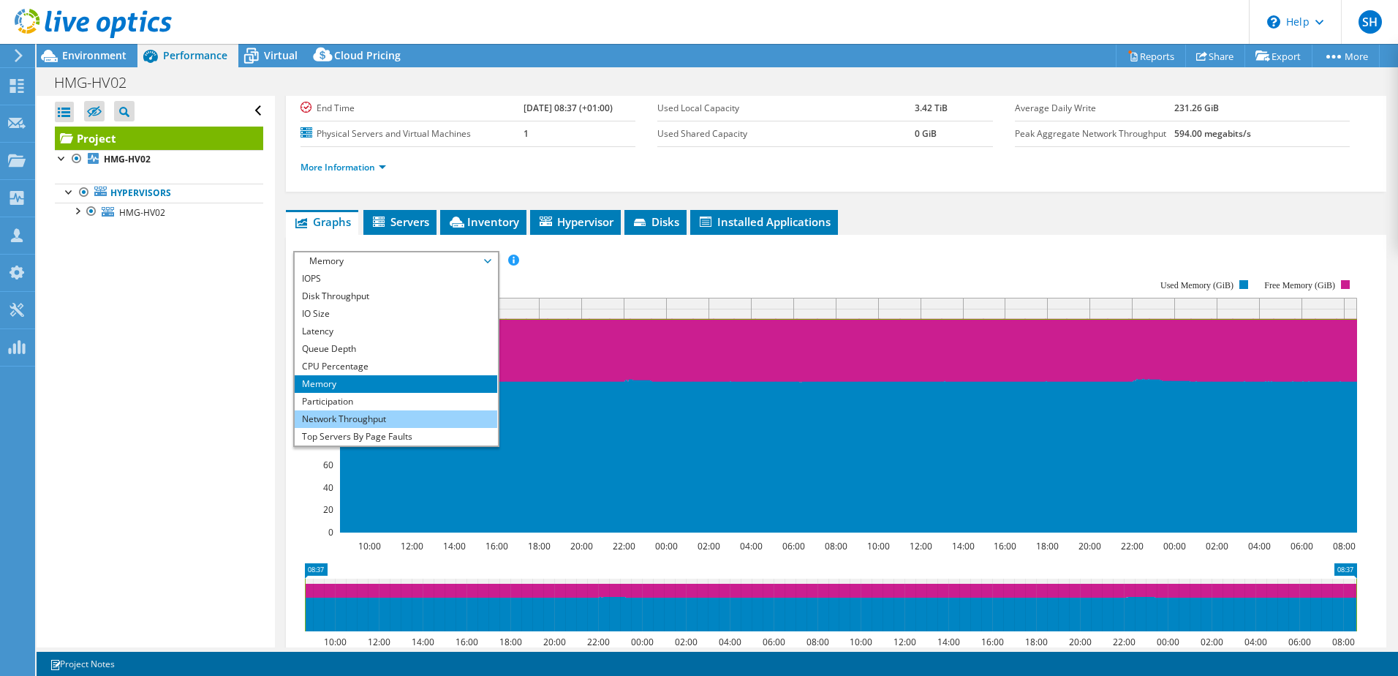
click at [402, 417] on li "Network Throughput" at bounding box center [396, 419] width 203 height 18
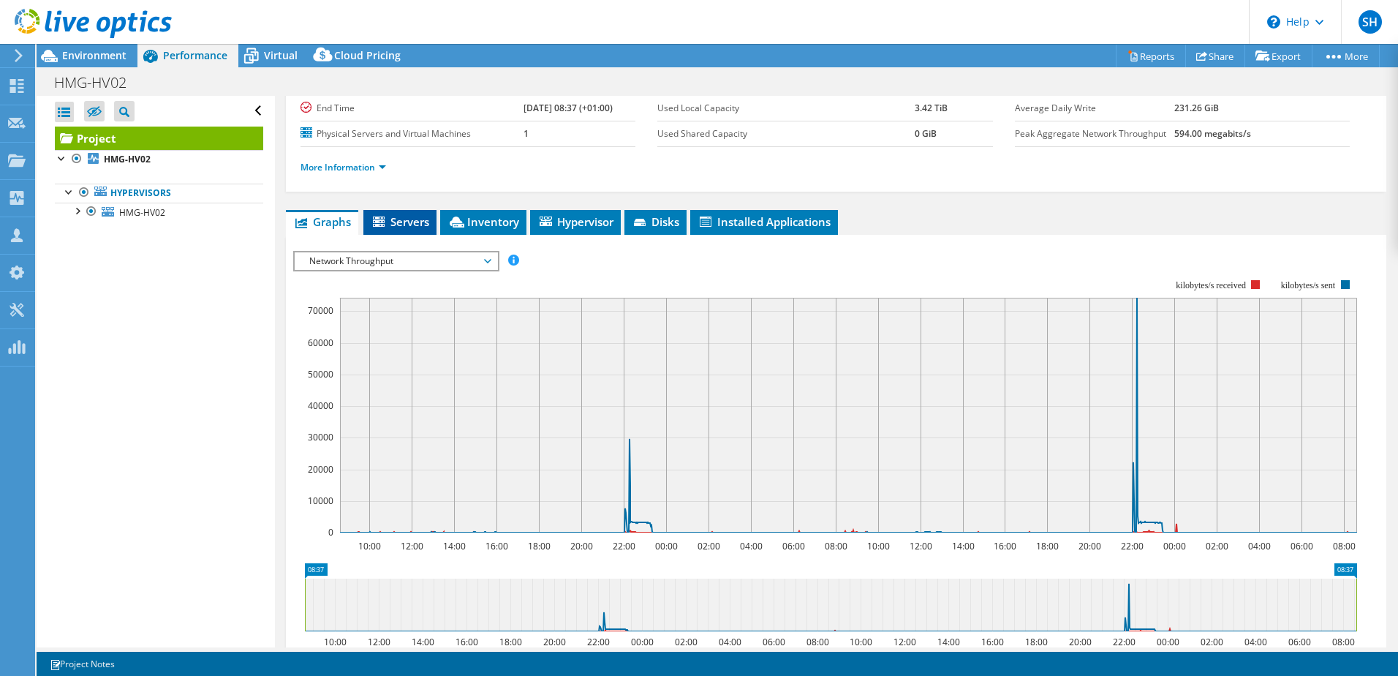
click at [383, 225] on icon at bounding box center [379, 221] width 12 height 10
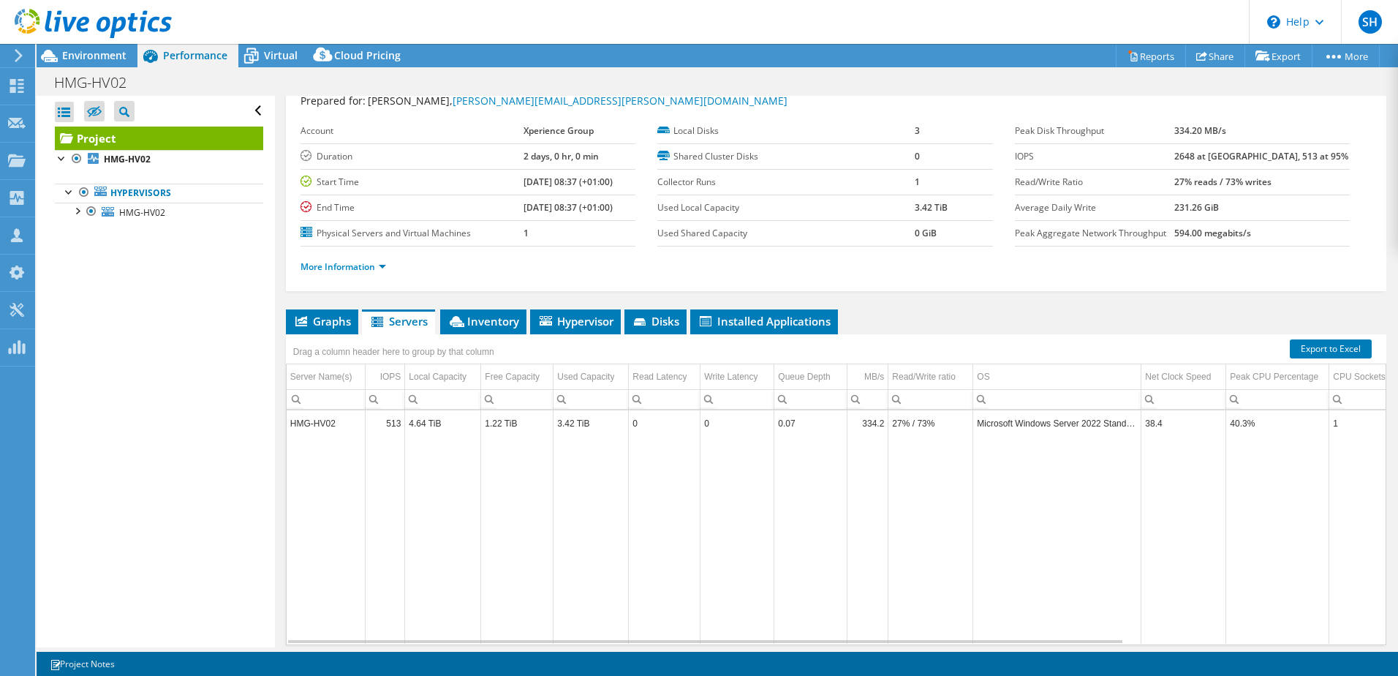
scroll to position [0, 0]
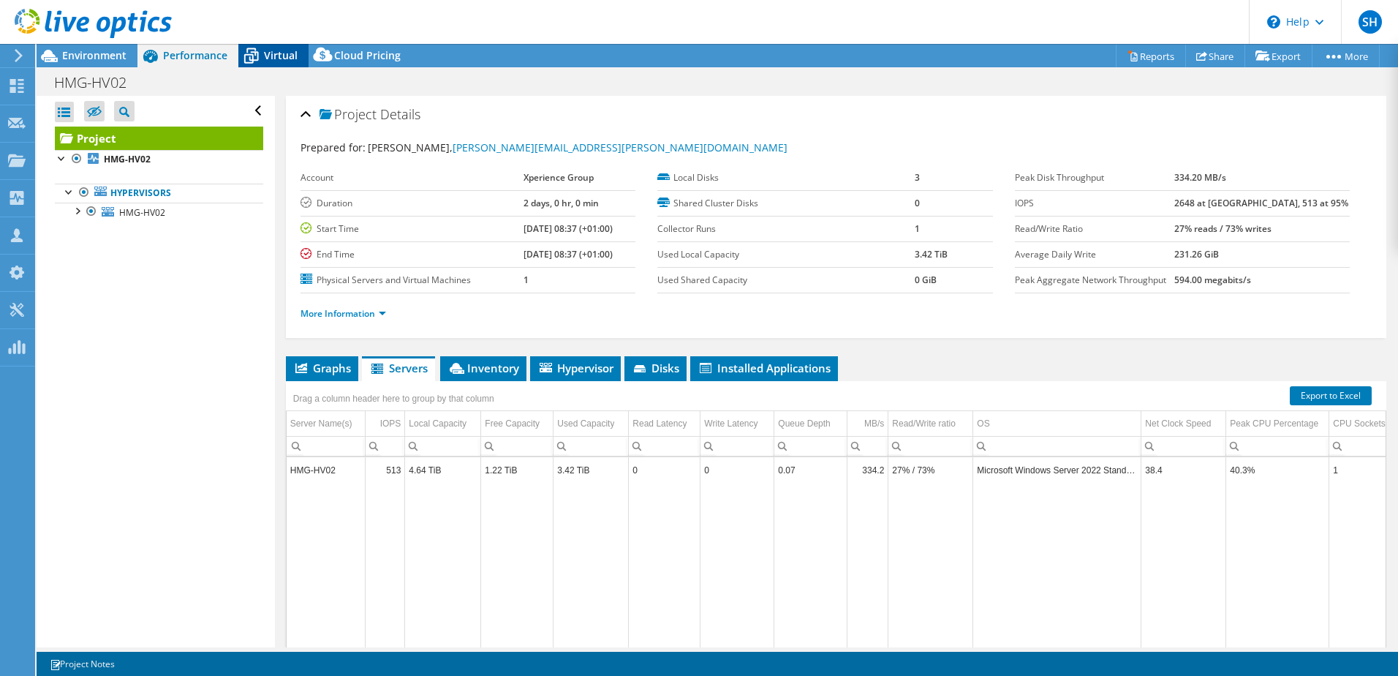
click at [271, 51] on span "Virtual" at bounding box center [281, 55] width 34 height 14
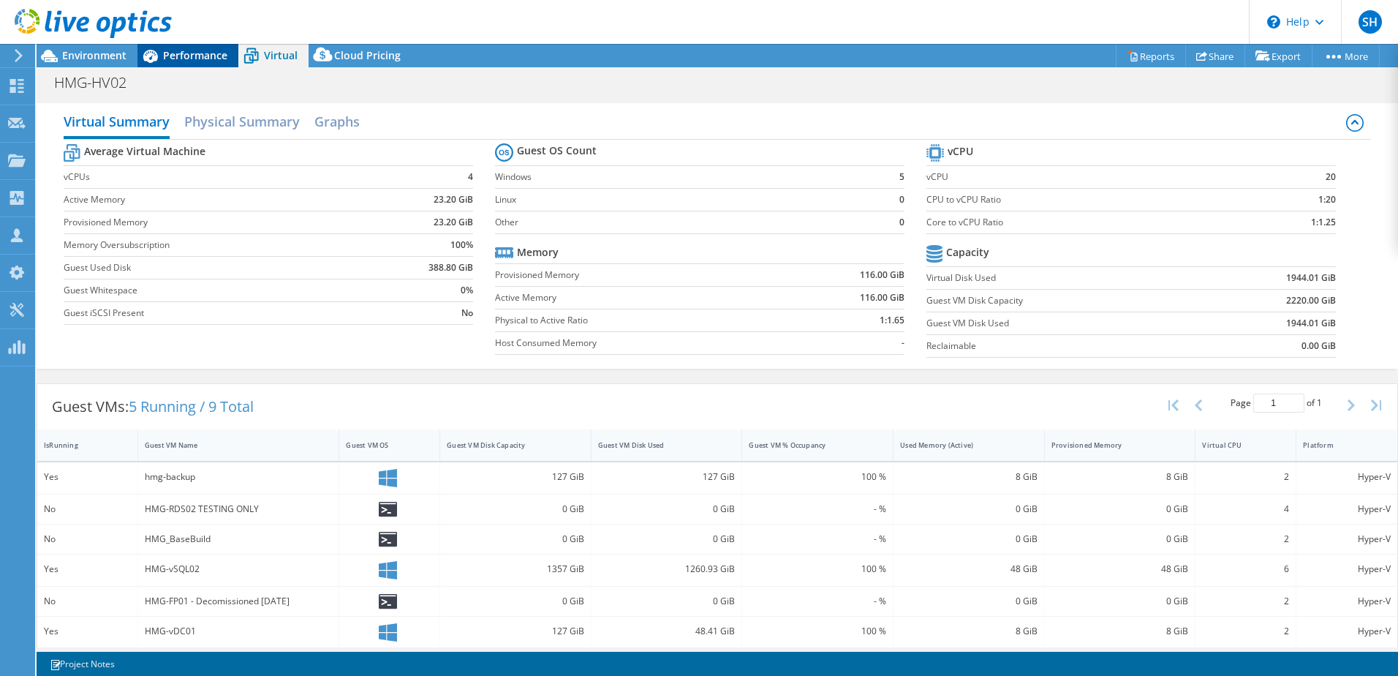
click at [195, 54] on span "Performance" at bounding box center [195, 55] width 64 height 14
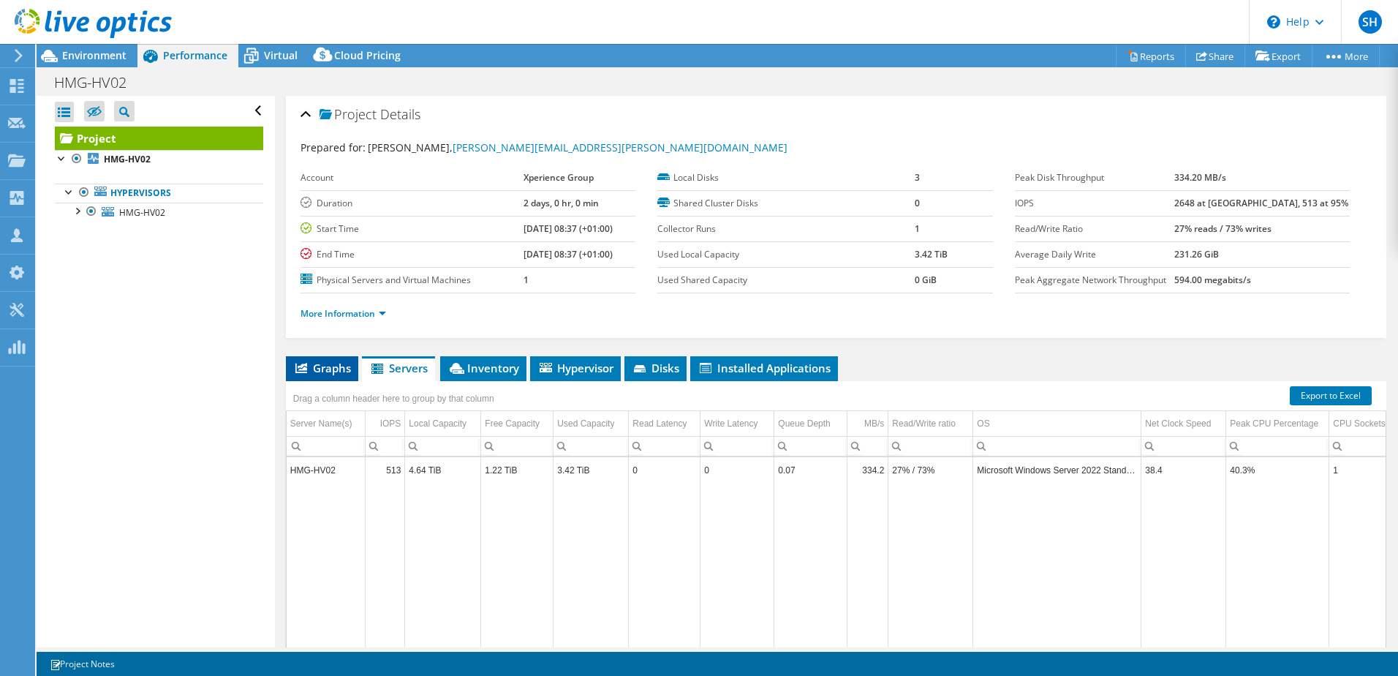
click at [328, 366] on span "Graphs" at bounding box center [322, 368] width 58 height 15
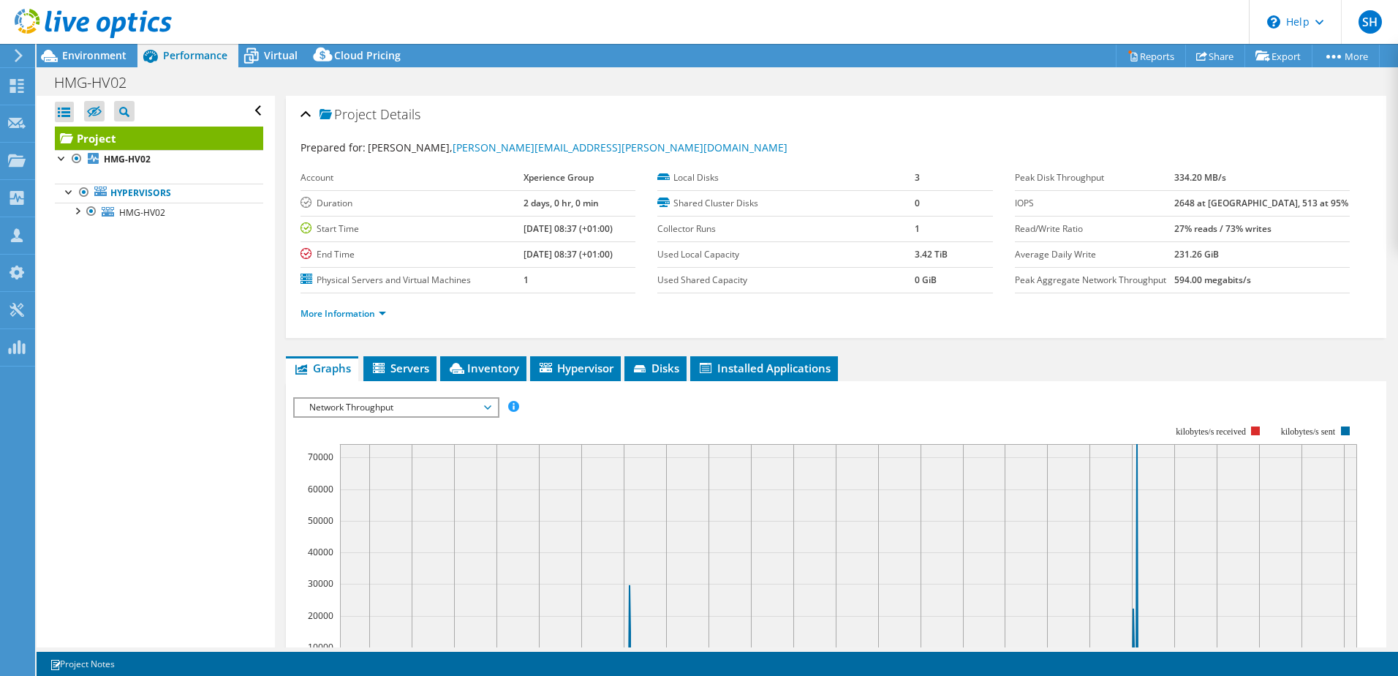
click at [81, 48] on div at bounding box center [86, 24] width 172 height 49
click at [83, 57] on span "Environment" at bounding box center [94, 55] width 64 height 14
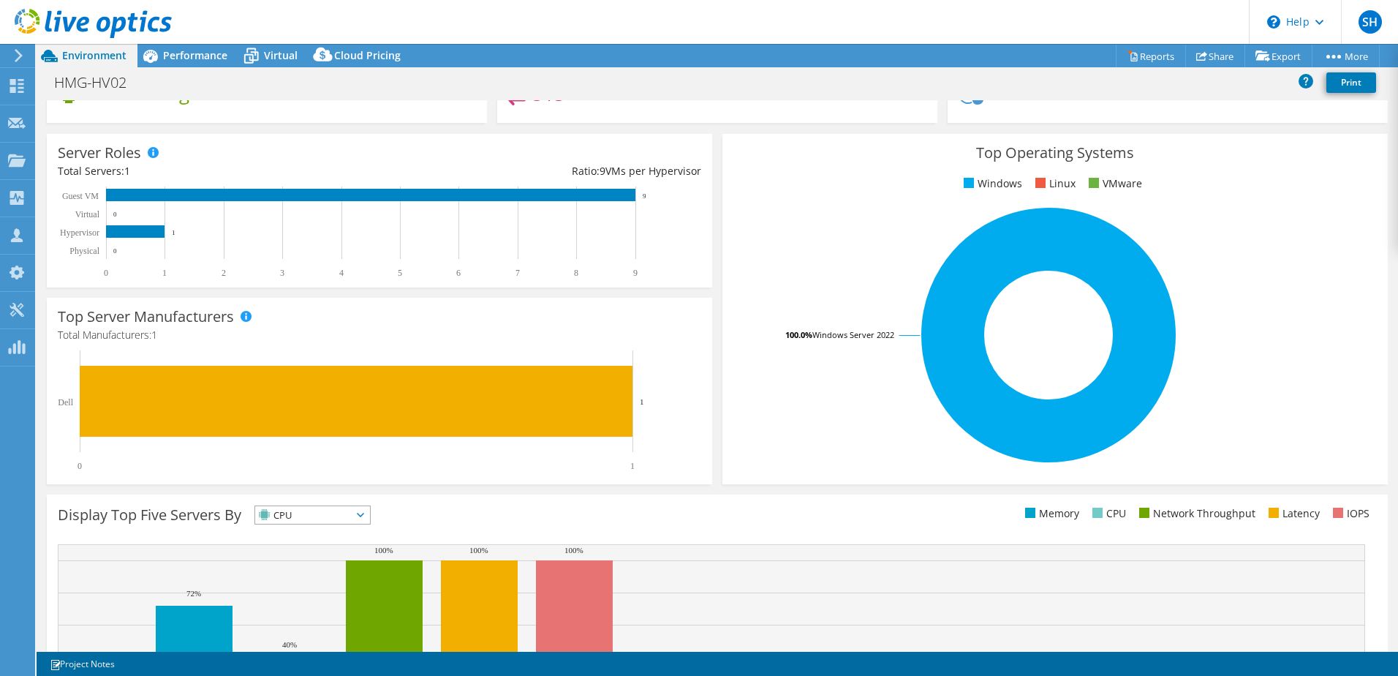
scroll to position [301, 0]
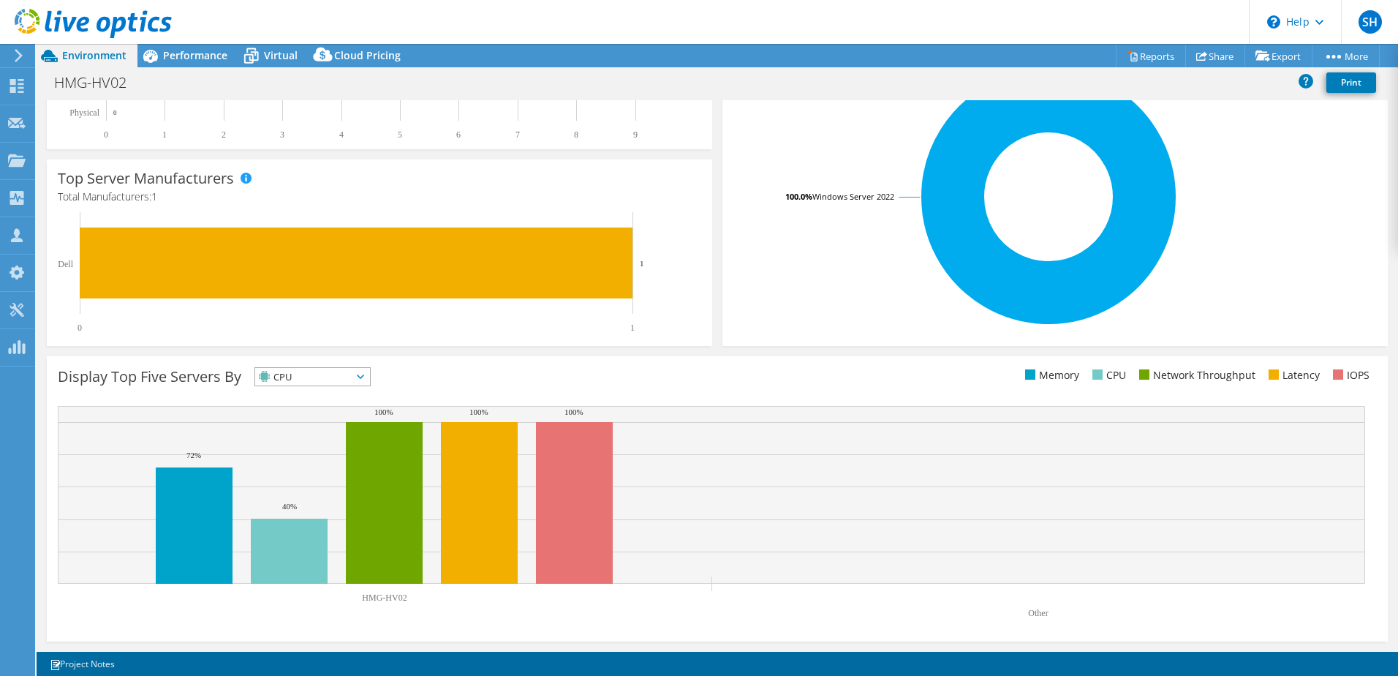
click at [336, 377] on span "CPU" at bounding box center [303, 377] width 97 height 18
click at [328, 390] on li "IOPS" at bounding box center [312, 395] width 115 height 20
click at [328, 374] on span "IOPS" at bounding box center [303, 377] width 97 height 18
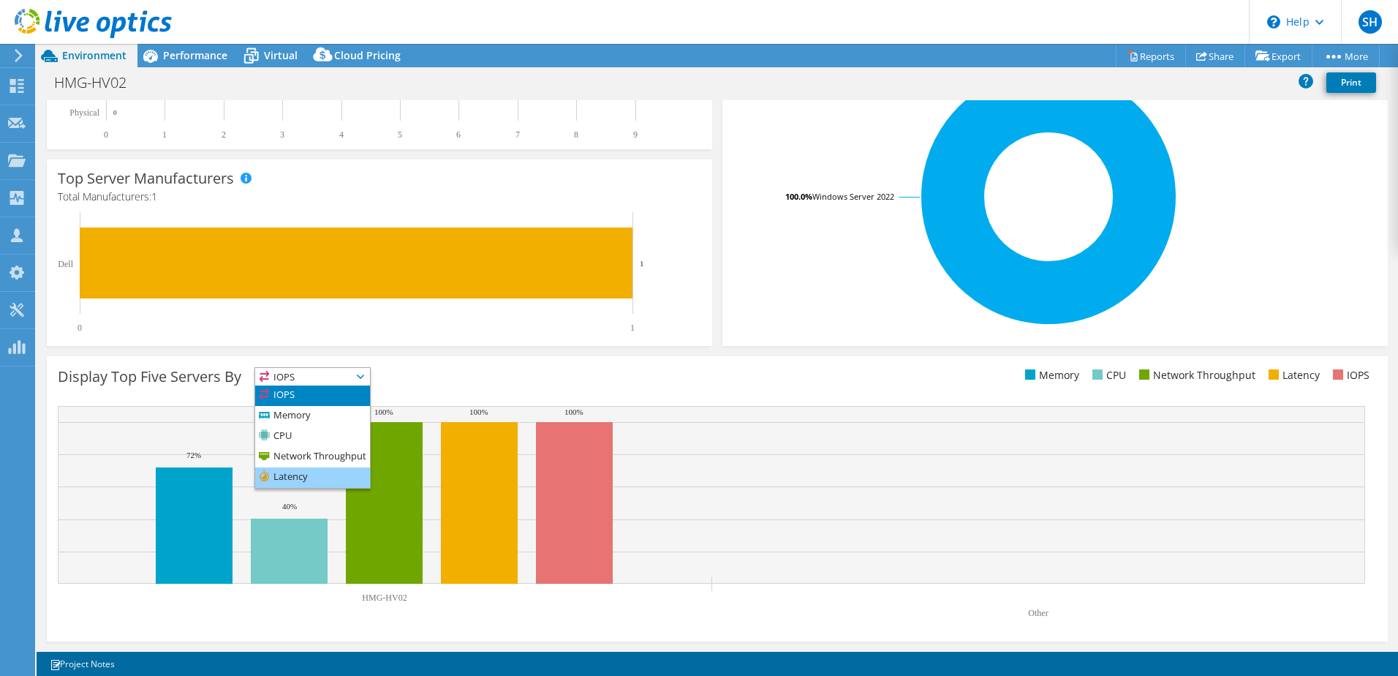
click at [303, 469] on li "Latency" at bounding box center [312, 477] width 115 height 20
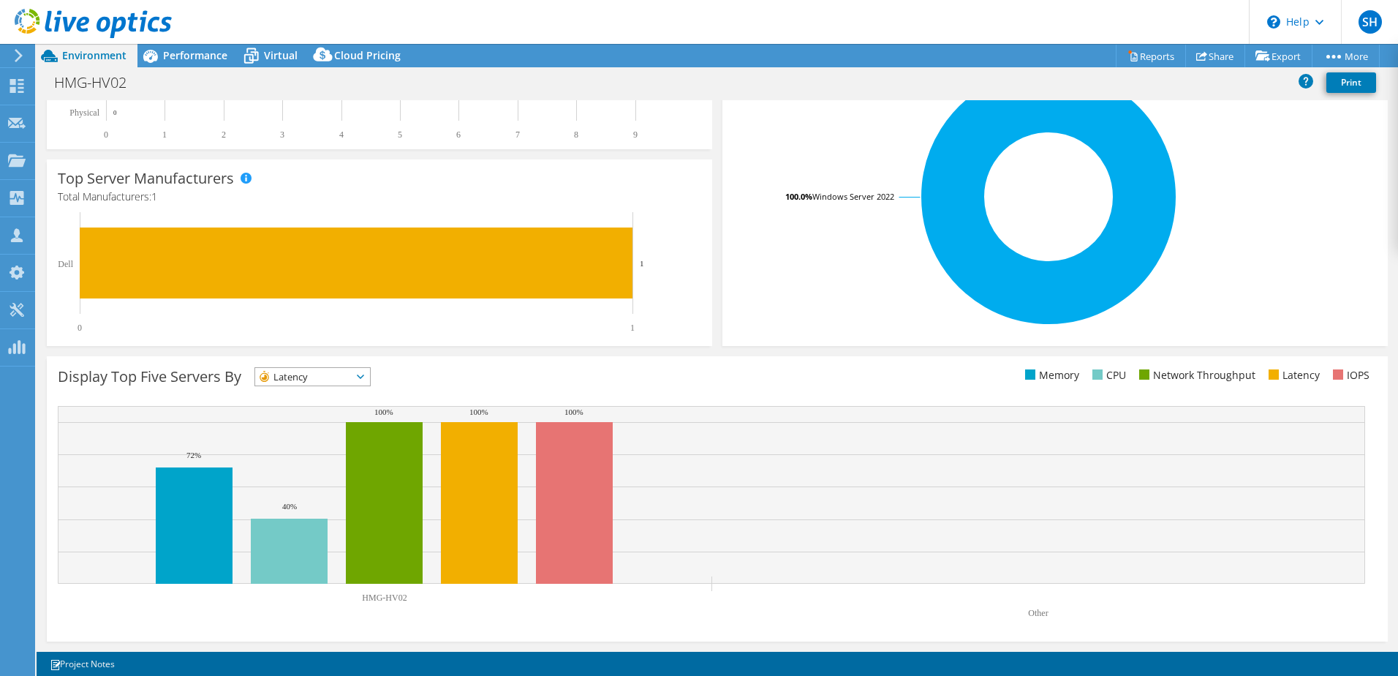
click at [331, 380] on span "Latency" at bounding box center [303, 377] width 97 height 18
click at [317, 395] on li "IOPS" at bounding box center [312, 395] width 115 height 20
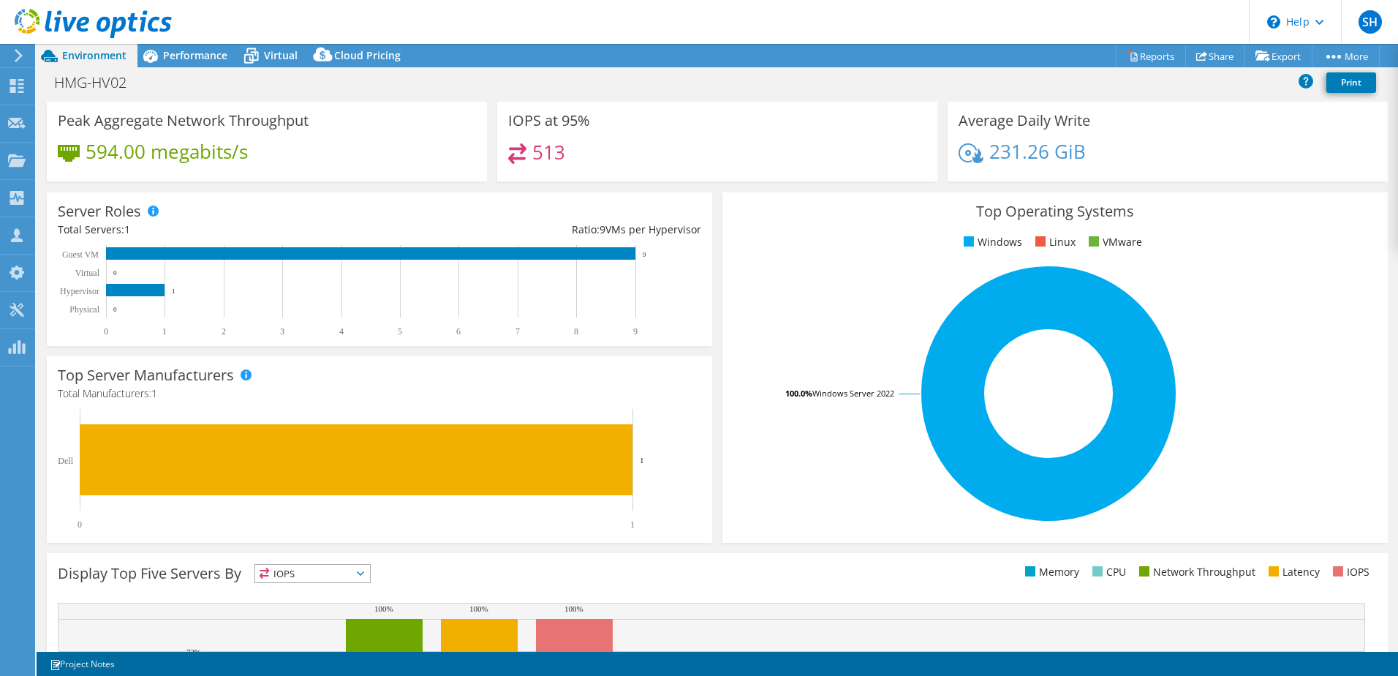
scroll to position [81, 0]
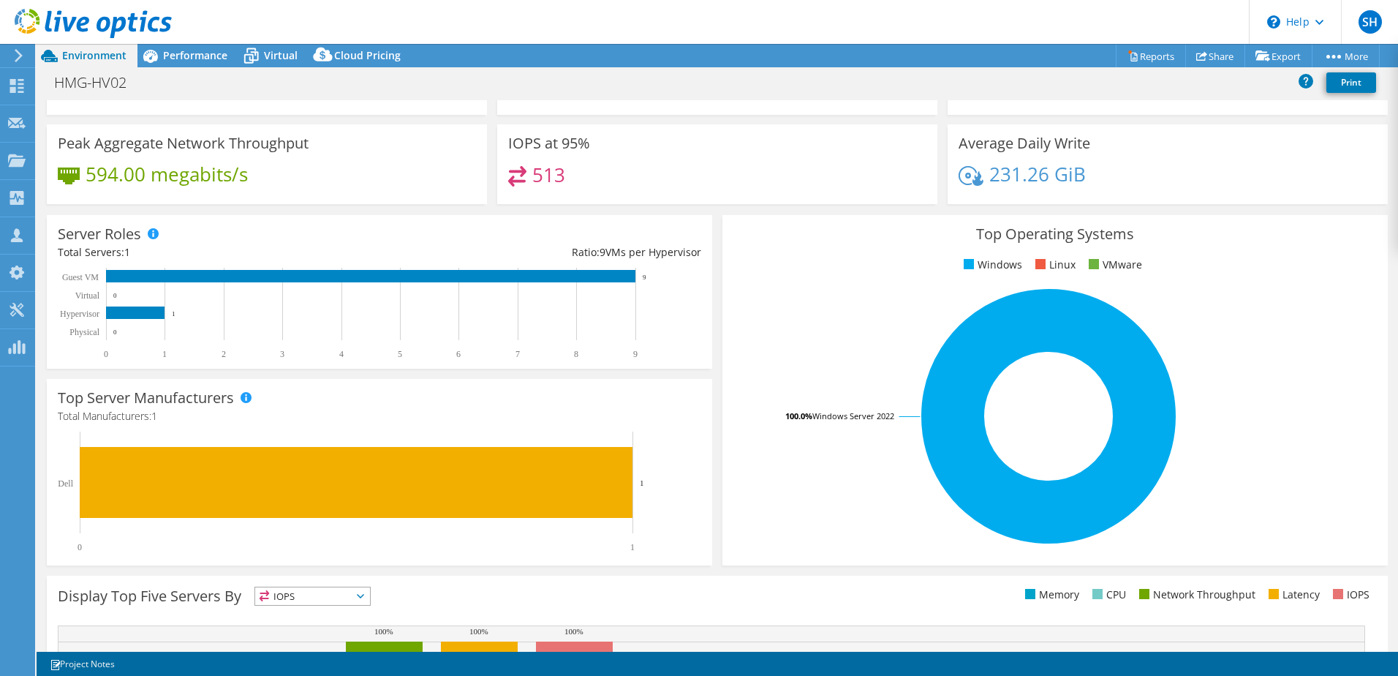
click at [22, 53] on icon at bounding box center [18, 55] width 11 height 13
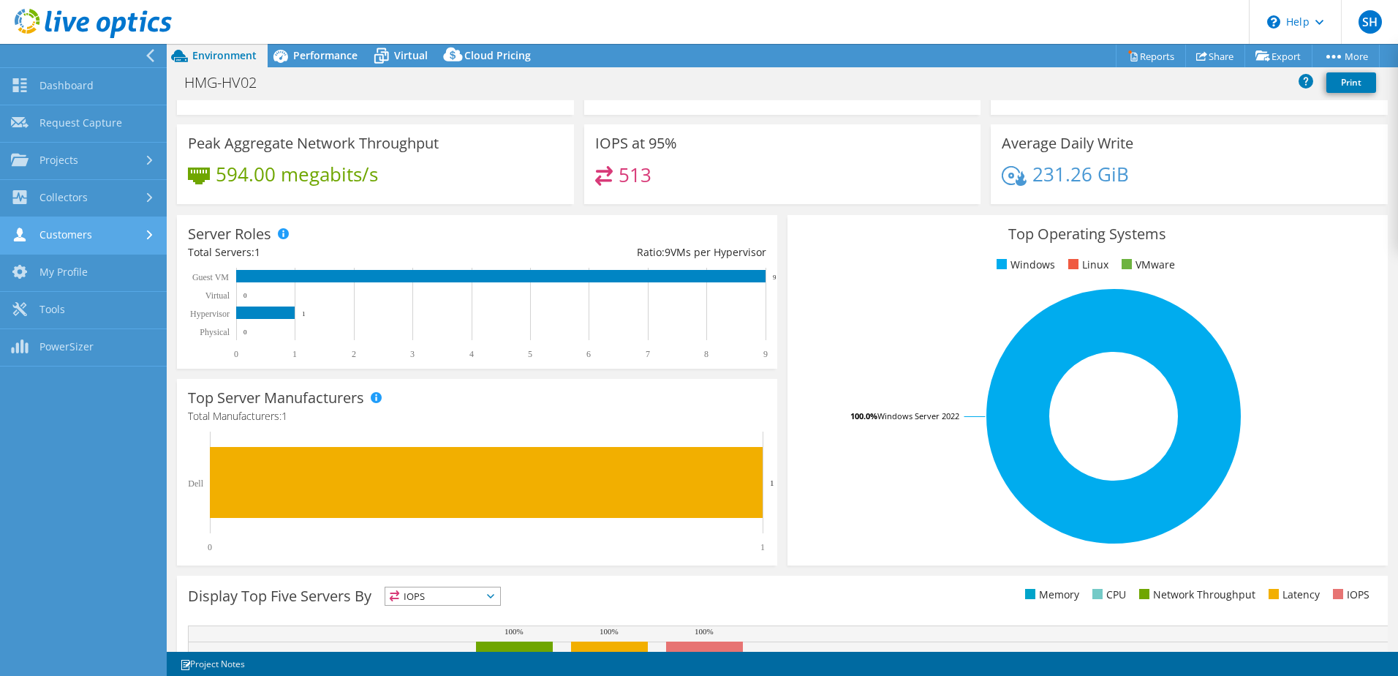
click at [116, 228] on link "Customers" at bounding box center [83, 235] width 167 height 37
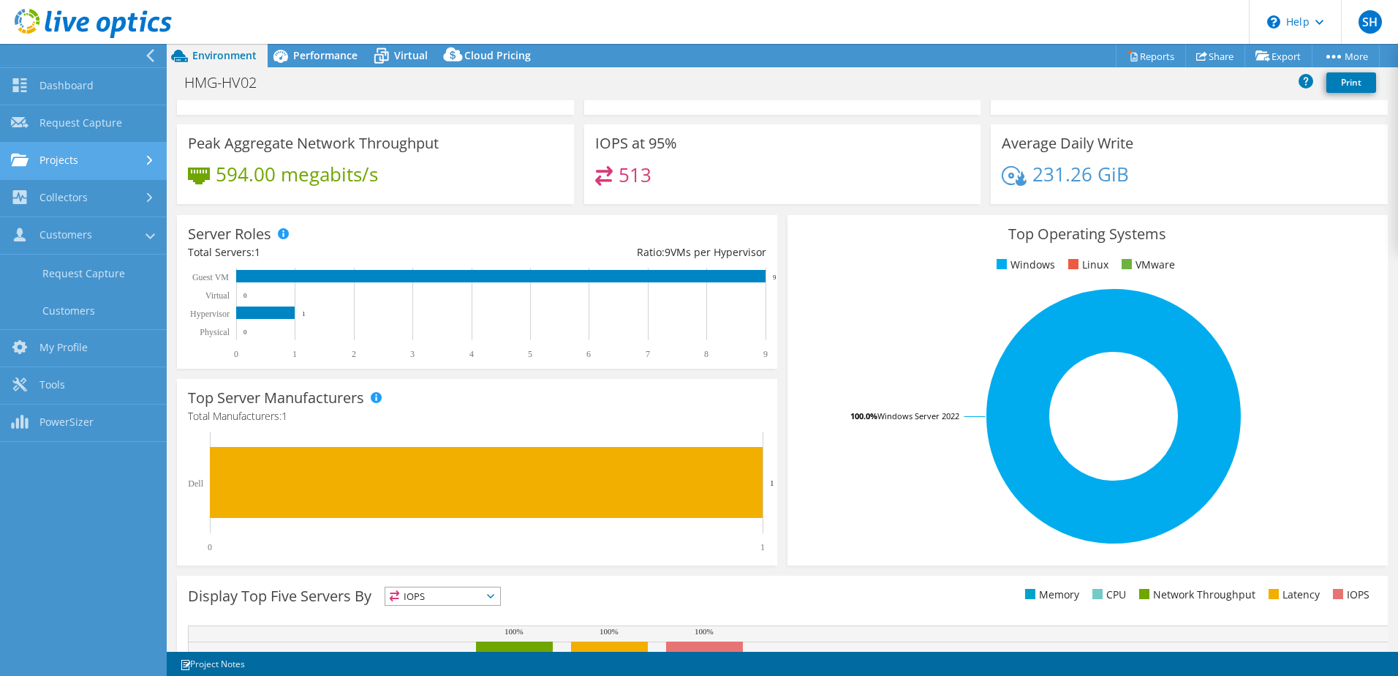
click at [140, 162] on link "Projects" at bounding box center [83, 161] width 167 height 37
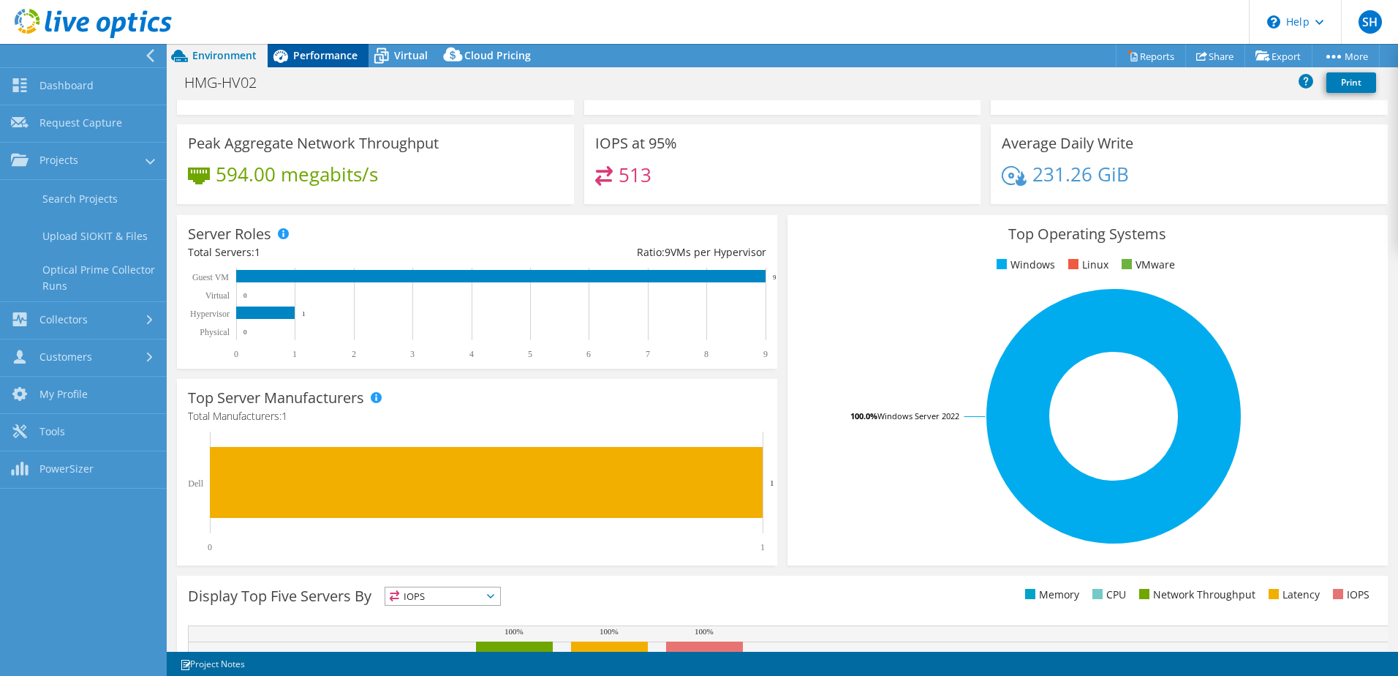
click at [334, 55] on span "Performance" at bounding box center [325, 55] width 64 height 14
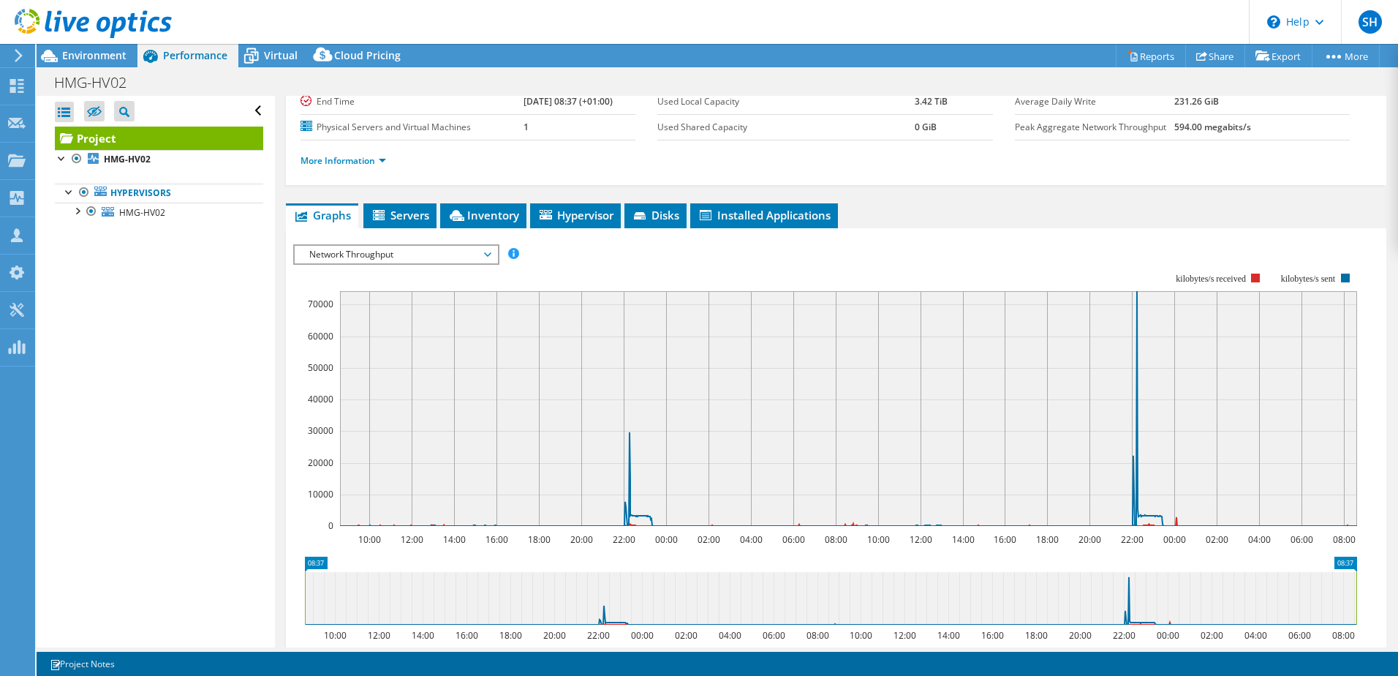
scroll to position [219, 0]
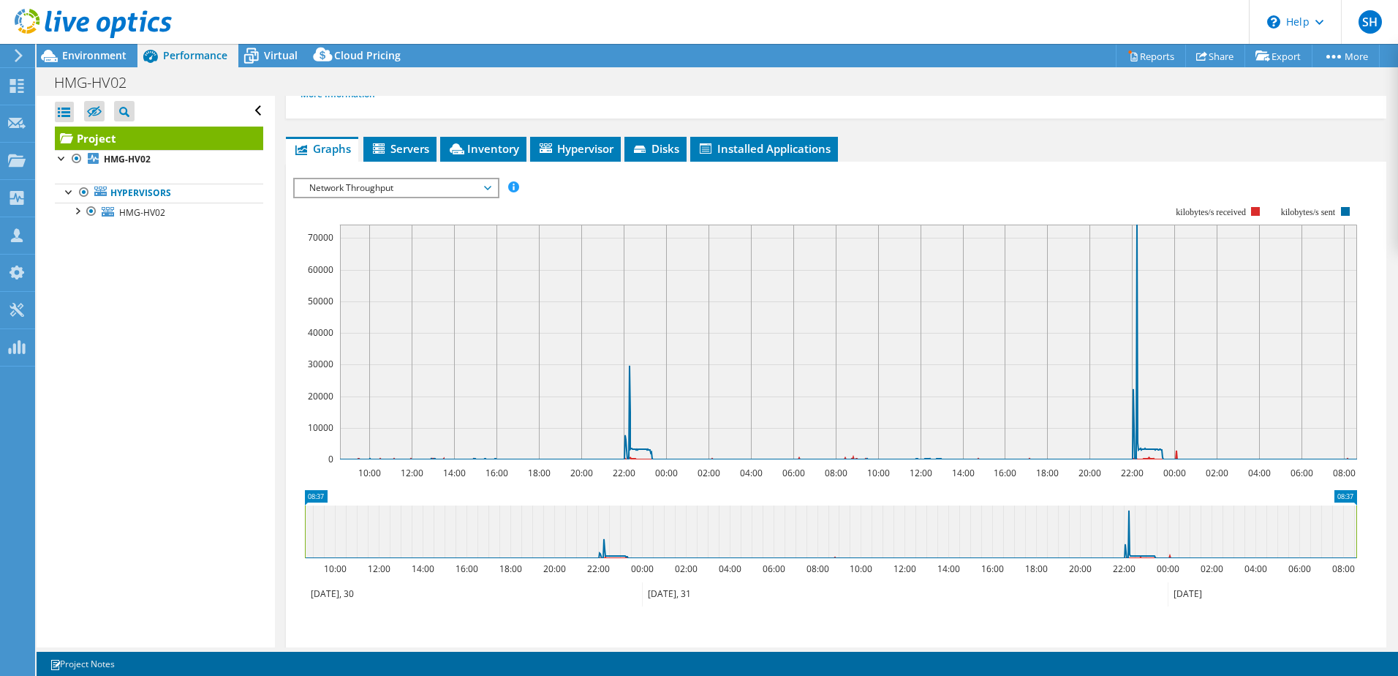
click at [486, 189] on span "Network Throughput" at bounding box center [396, 188] width 188 height 18
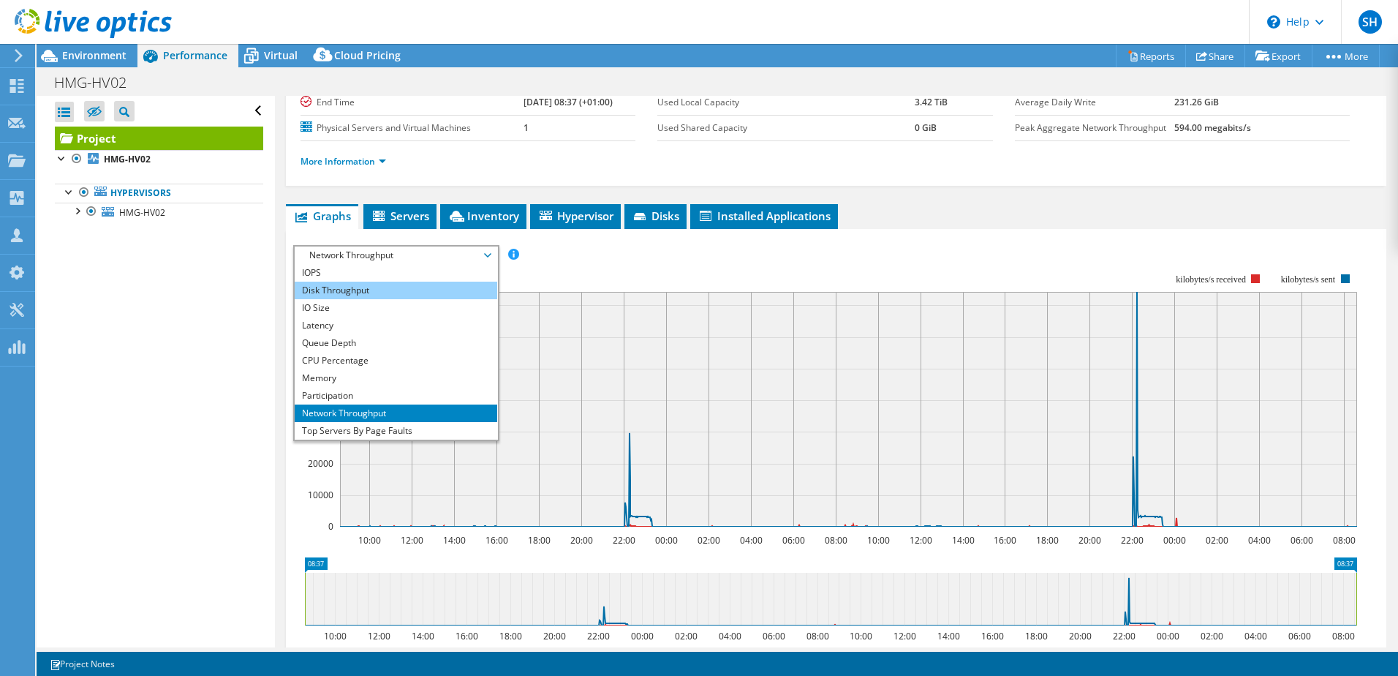
scroll to position [146, 0]
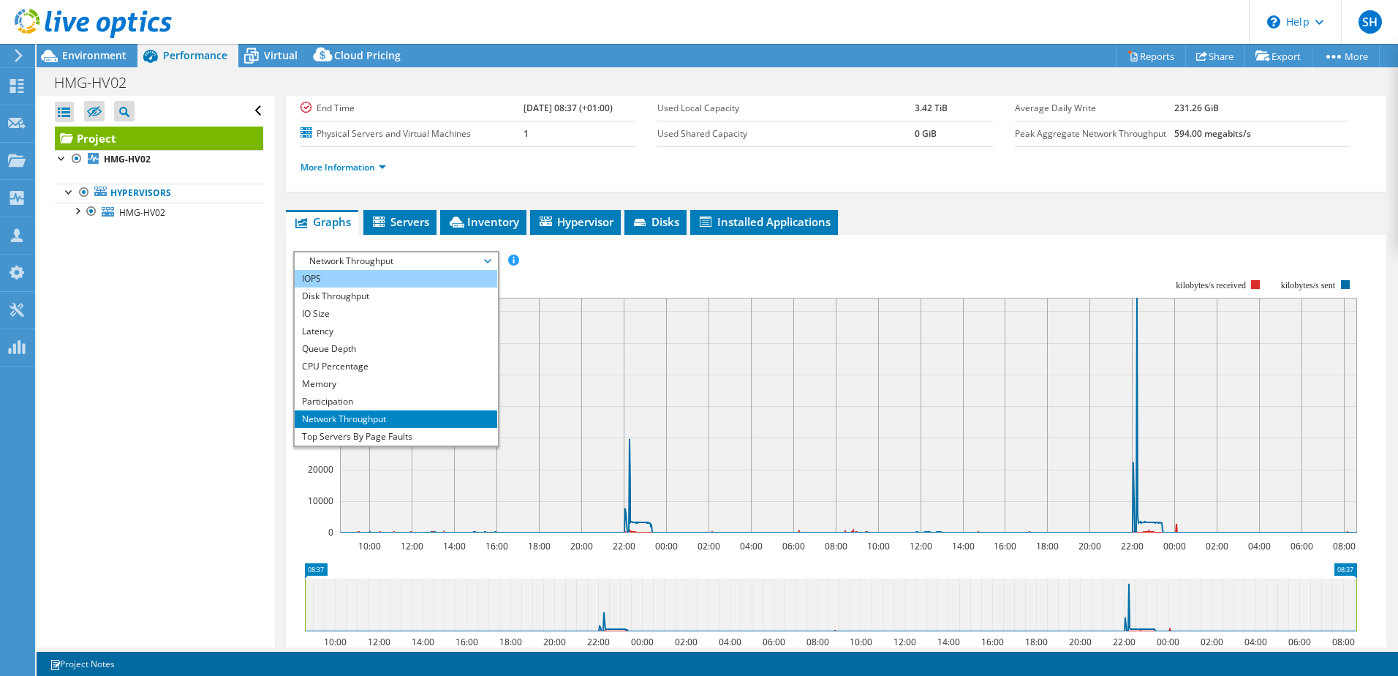
click at [403, 284] on li "IOPS" at bounding box center [396, 279] width 203 height 18
